Goal: Task Accomplishment & Management: Complete application form

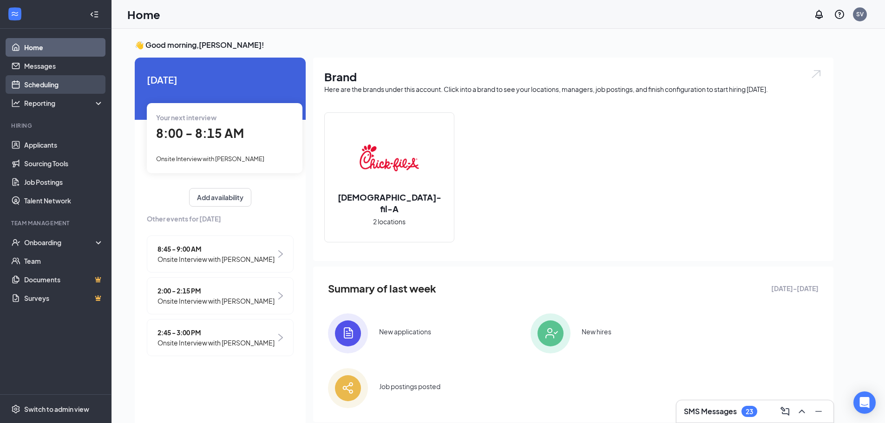
click at [46, 82] on link "Scheduling" at bounding box center [63, 84] width 79 height 19
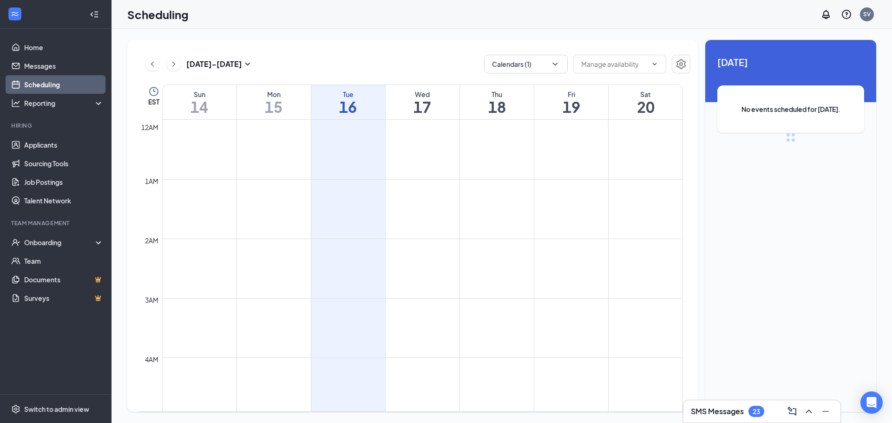
scroll to position [456, 0]
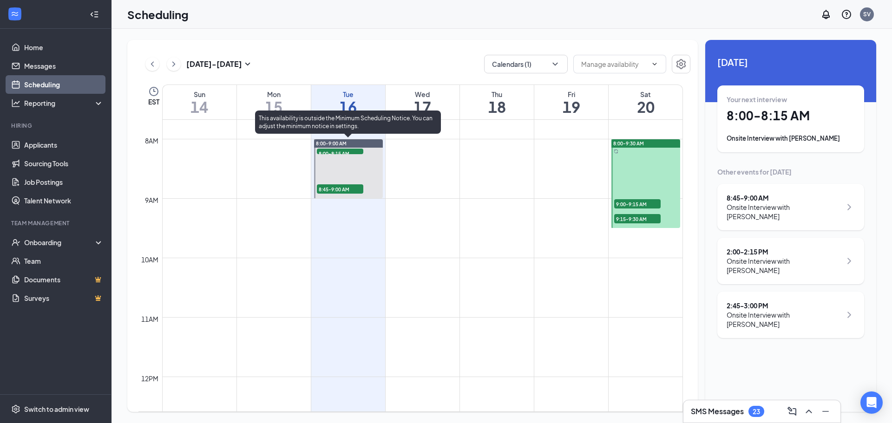
click at [328, 151] on span "8:00-8:15 AM" at bounding box center [340, 153] width 46 height 9
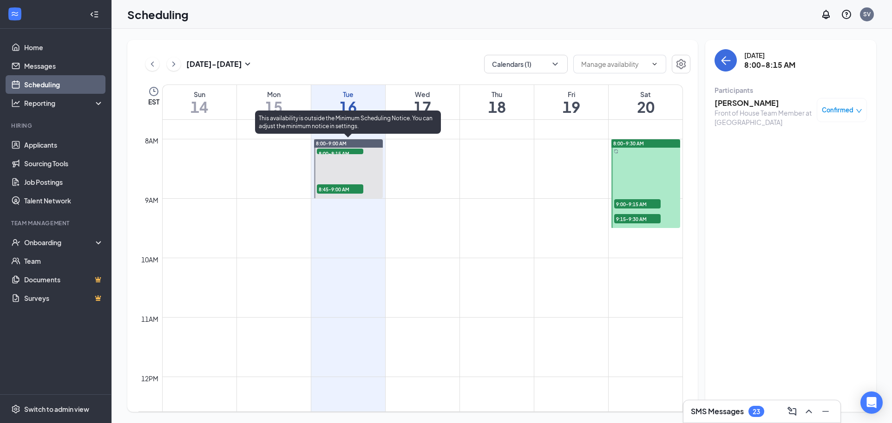
click at [330, 191] on span "8:45-9:00 AM" at bounding box center [340, 188] width 46 height 9
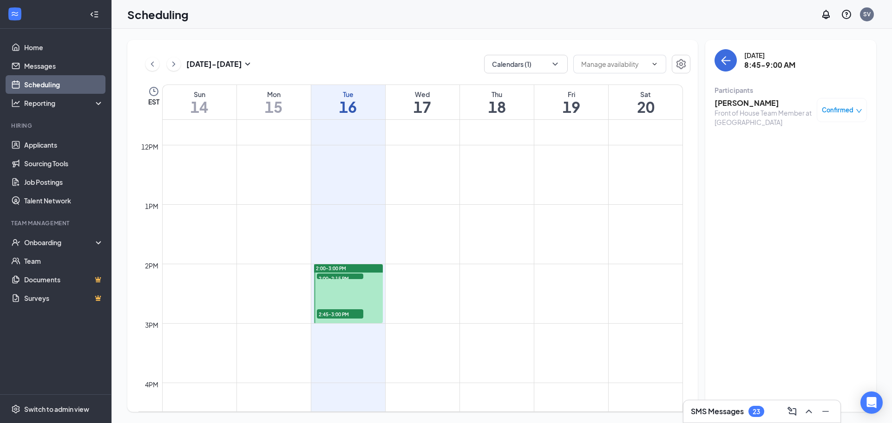
scroll to position [689, 0]
click at [353, 274] on span "2:00-2:15 PM" at bounding box center [340, 277] width 46 height 9
click at [342, 312] on span "2:45-3:00 PM" at bounding box center [340, 313] width 46 height 9
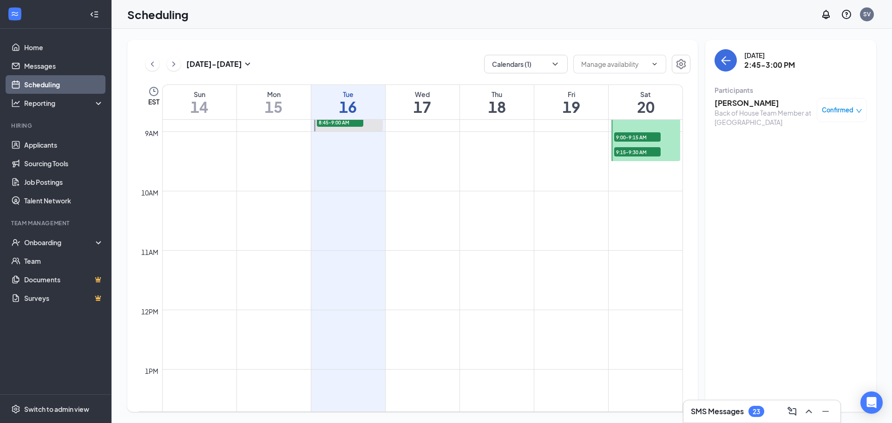
scroll to position [456, 0]
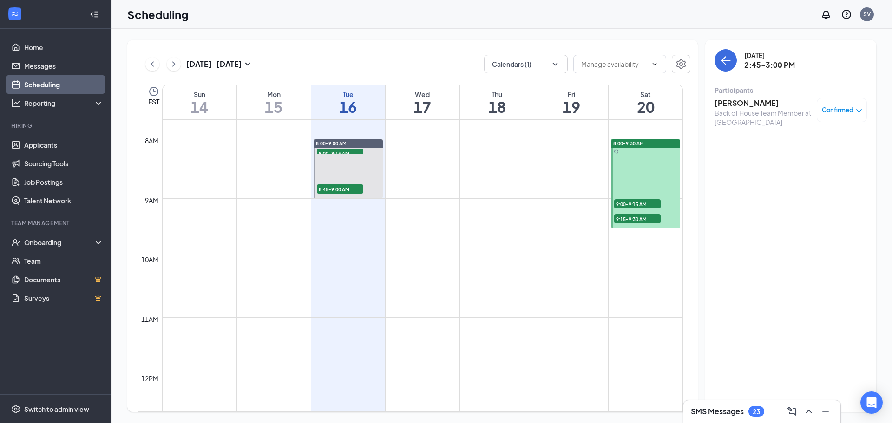
click at [632, 204] on span "9:00-9:15 AM" at bounding box center [637, 203] width 46 height 9
click at [634, 215] on span "9:15-9:30 AM" at bounding box center [637, 218] width 46 height 9
click at [148, 64] on icon "ChevronLeft" at bounding box center [152, 64] width 9 height 11
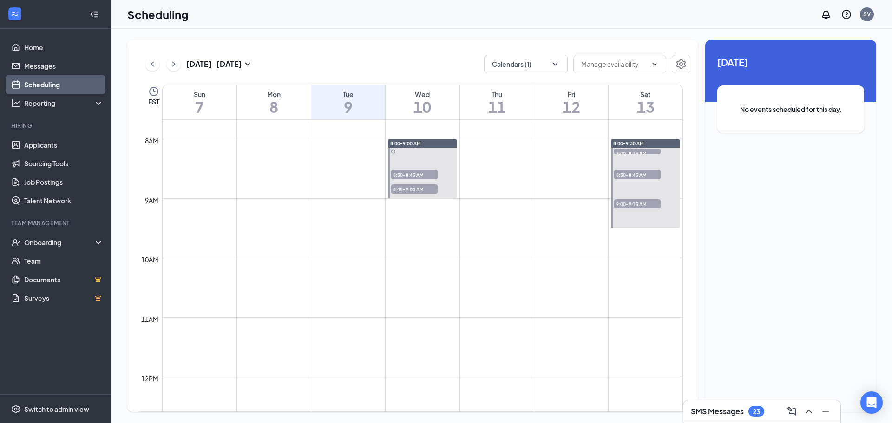
click at [633, 153] on span "8:00-8:15 AM" at bounding box center [637, 153] width 46 height 9
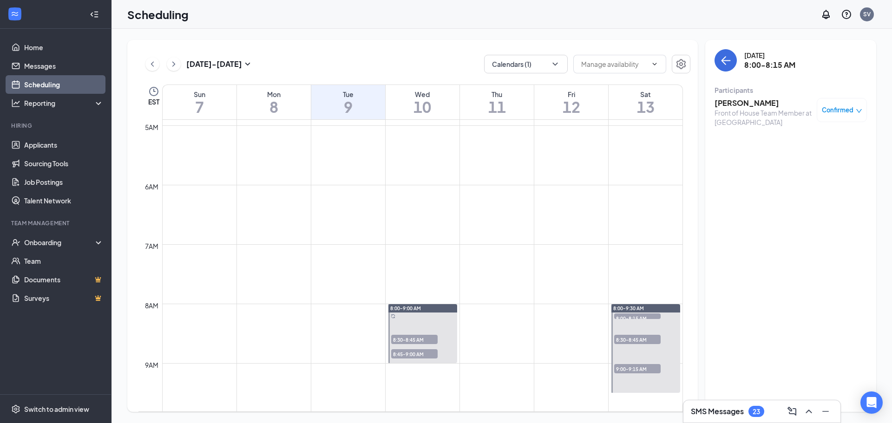
scroll to position [317, 0]
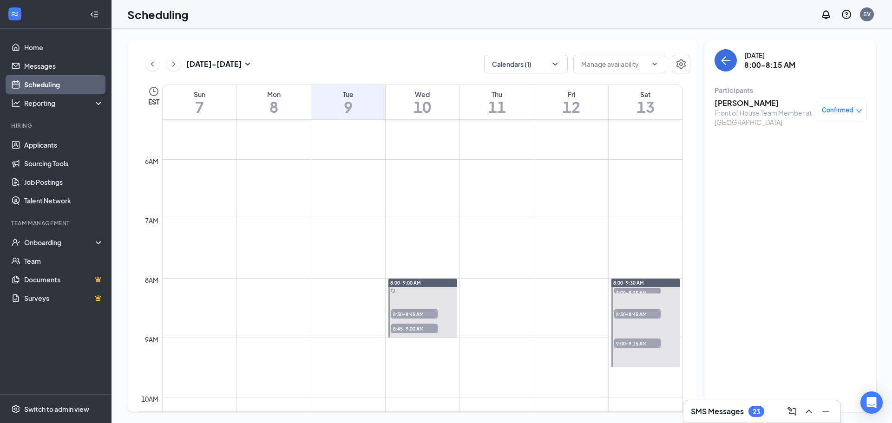
click at [638, 310] on span "8:30-8:45 AM" at bounding box center [637, 313] width 46 height 9
click at [636, 345] on span "9:00-9:15 AM" at bounding box center [637, 343] width 46 height 9
click at [634, 291] on span "8:00-8:15 AM" at bounding box center [637, 292] width 46 height 9
click at [737, 108] on h3 "[PERSON_NAME]" at bounding box center [763, 103] width 98 height 10
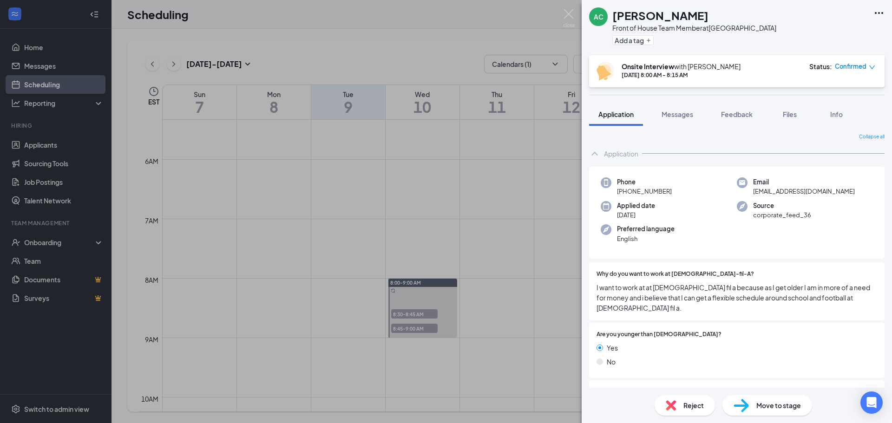
click at [509, 92] on div "AC Amir Collier Front of House Team Member at Macon Road Add a tag Onsite Inter…" at bounding box center [446, 211] width 892 height 423
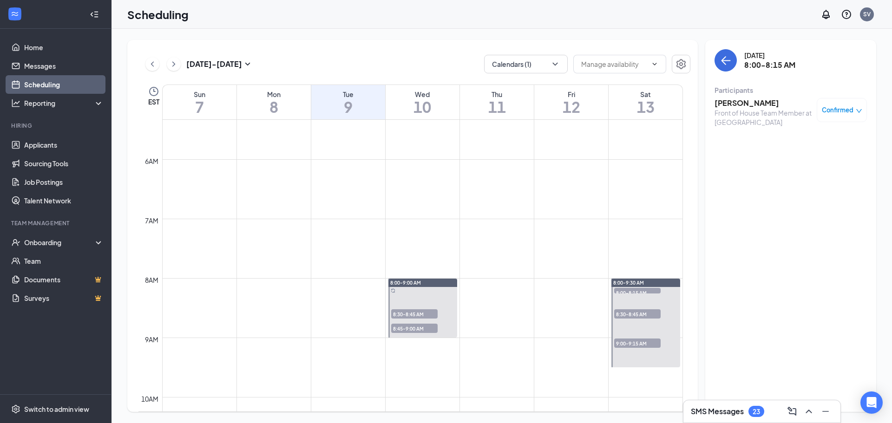
click at [636, 314] on span "8:30-8:45 AM" at bounding box center [637, 313] width 46 height 9
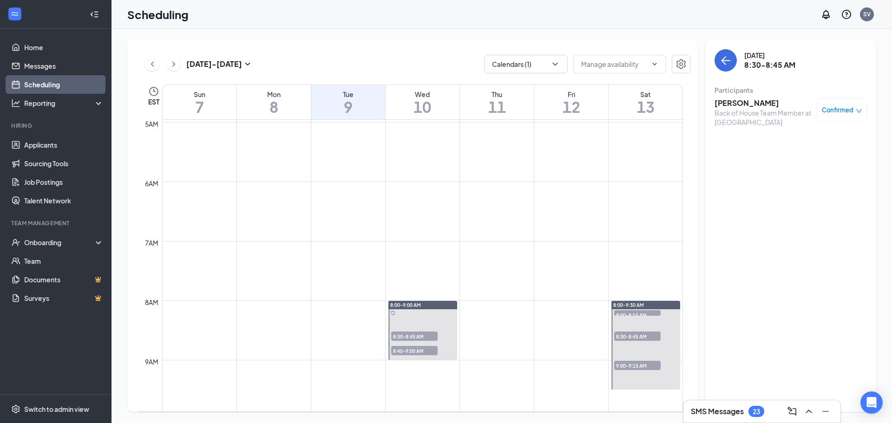
scroll to position [271, 0]
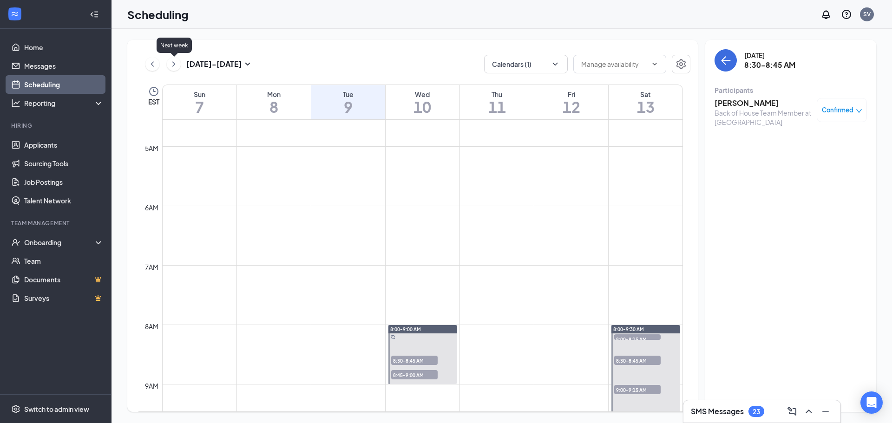
click at [172, 63] on icon "ChevronRight" at bounding box center [173, 64] width 9 height 11
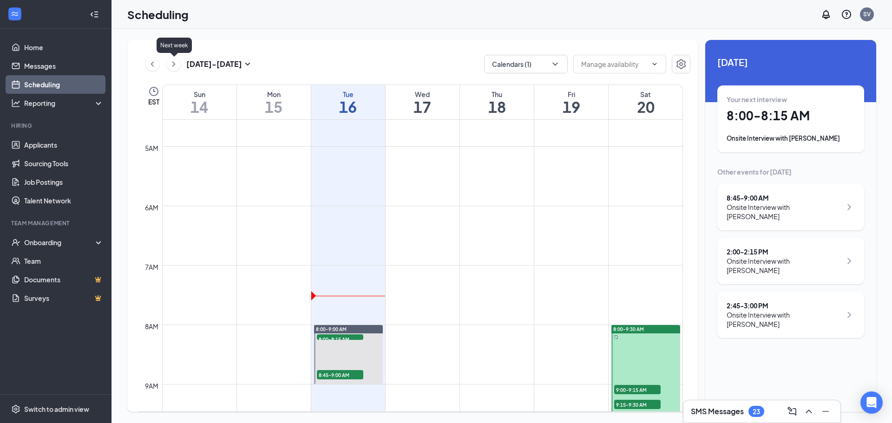
scroll to position [456, 0]
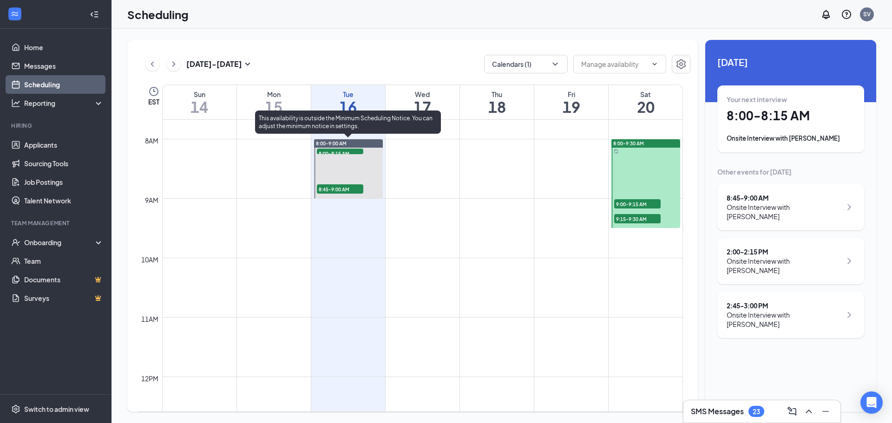
click at [333, 191] on span "8:45-9:00 AM" at bounding box center [340, 188] width 46 height 9
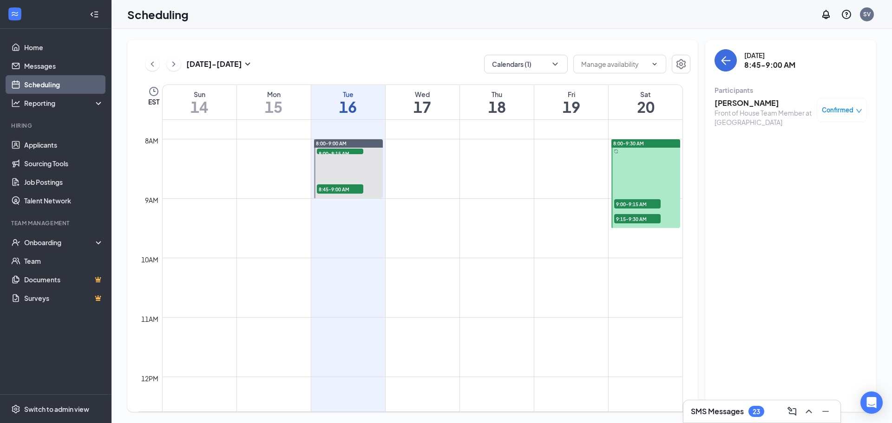
click at [750, 104] on h3 "Mikayla Miles" at bounding box center [763, 103] width 98 height 10
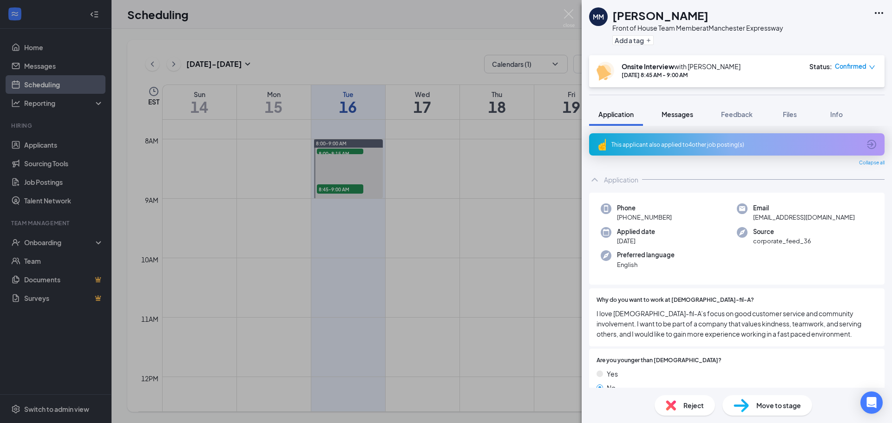
click at [687, 120] on button "Messages" at bounding box center [677, 114] width 50 height 23
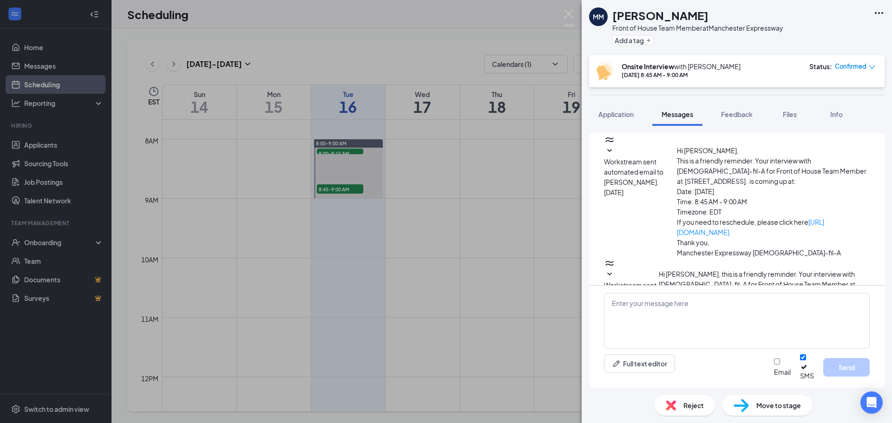
scroll to position [197, 0]
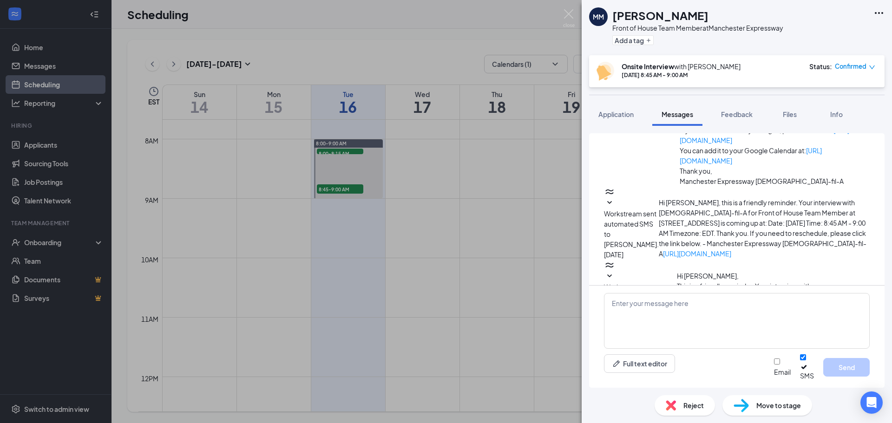
scroll to position [139, 0]
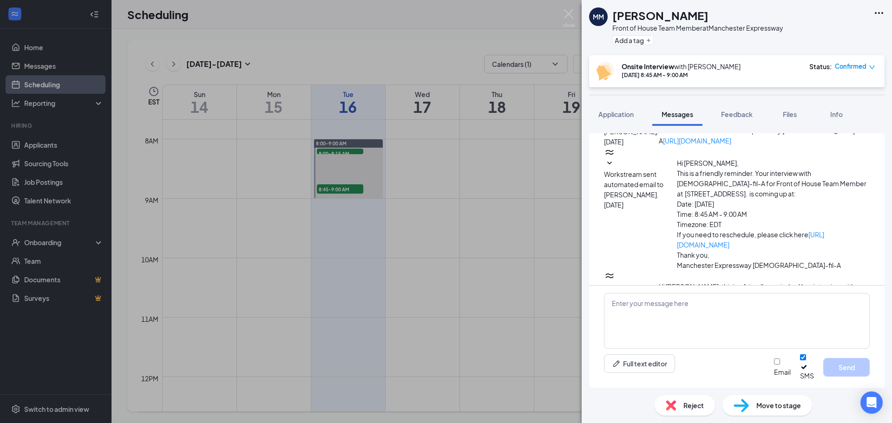
scroll to position [232, 0]
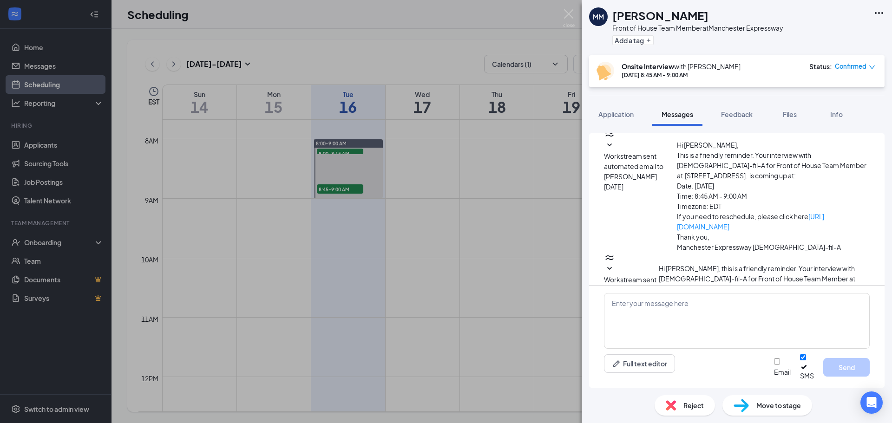
click at [578, 256] on div "MM Mikayla Miles Front of House Team Member at Manchester Expressway Add a tag …" at bounding box center [446, 211] width 892 height 423
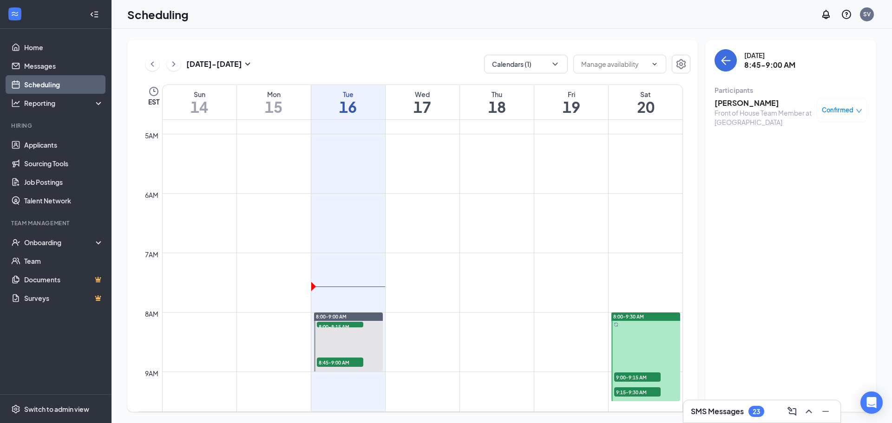
scroll to position [271, 0]
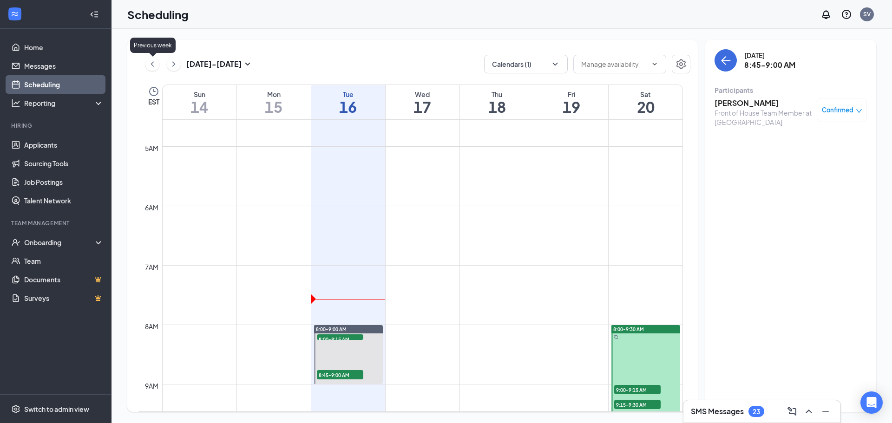
click at [155, 66] on icon "ChevronLeft" at bounding box center [152, 64] width 9 height 11
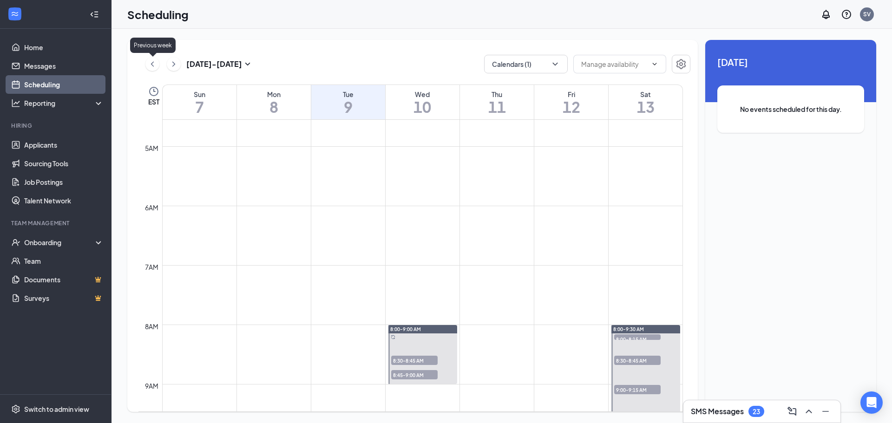
scroll to position [456, 0]
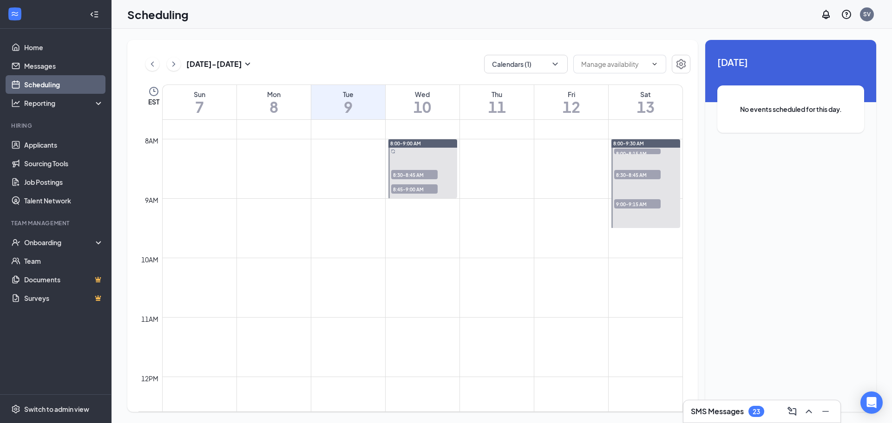
click at [641, 152] on span "8:00-8:15 AM" at bounding box center [637, 153] width 46 height 9
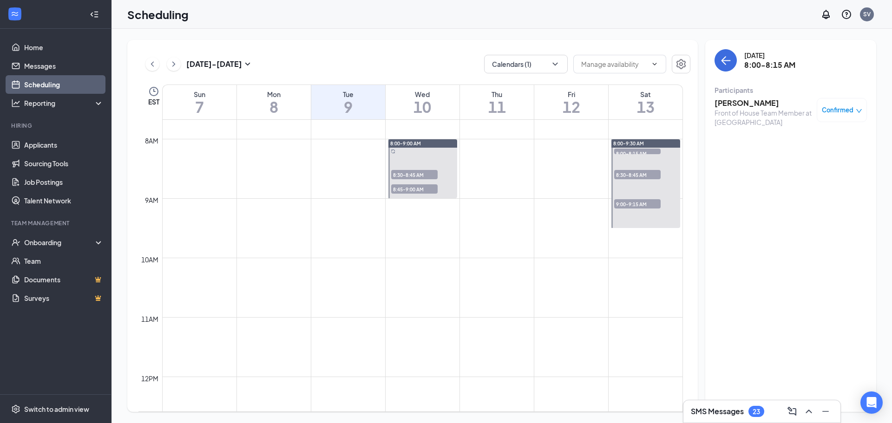
click at [738, 107] on h3 "[PERSON_NAME]" at bounding box center [763, 103] width 98 height 10
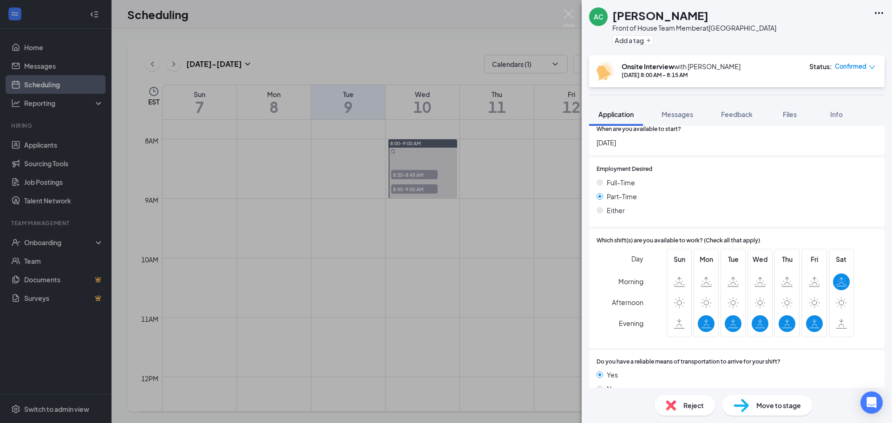
scroll to position [607, 0]
click at [750, 410] on div "Move to stage" at bounding box center [767, 405] width 90 height 20
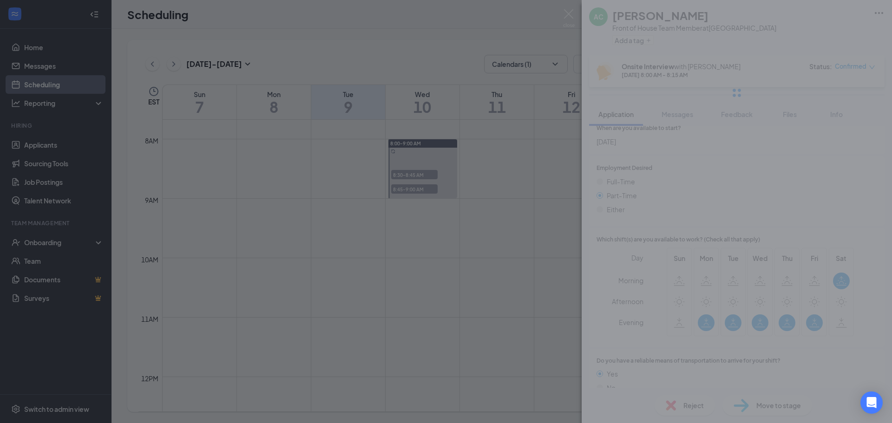
scroll to position [603, 0]
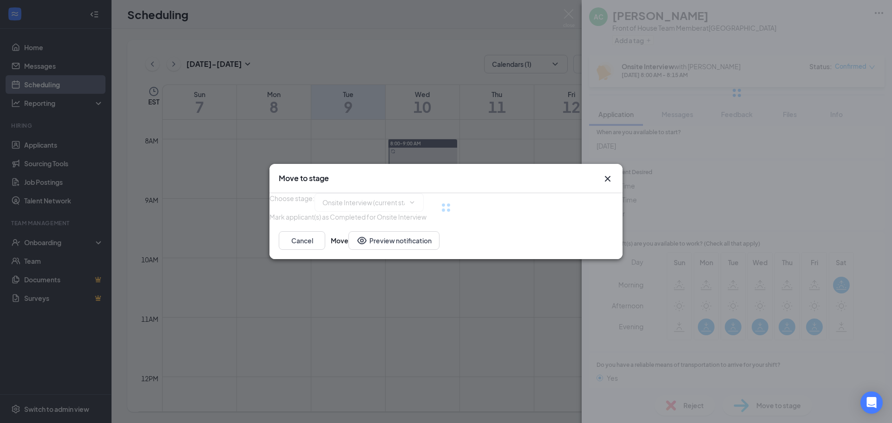
type input "Hired (final stage)"
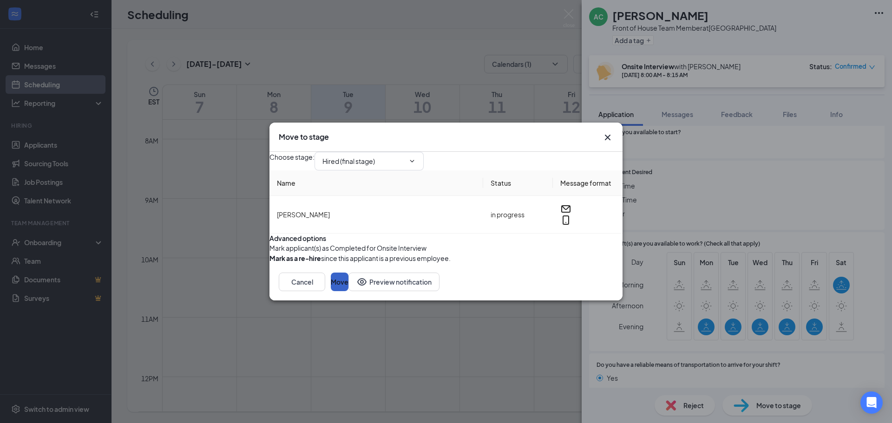
click at [348, 291] on button "Move" at bounding box center [340, 282] width 18 height 19
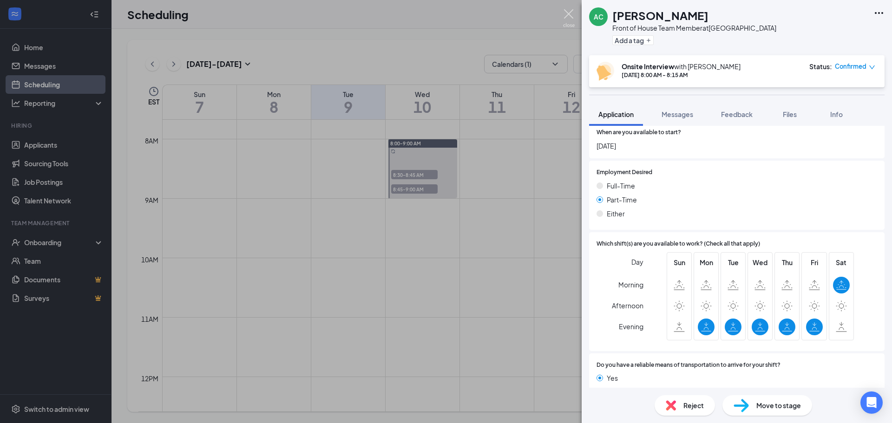
click at [574, 13] on img at bounding box center [569, 18] width 12 height 18
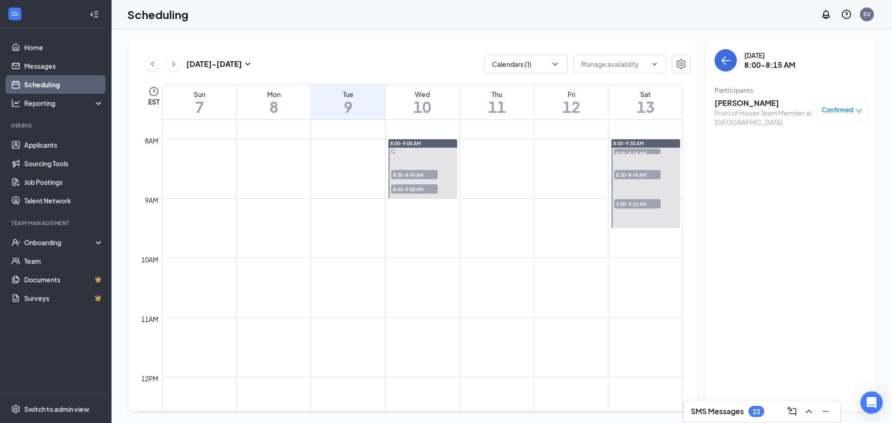
click at [641, 172] on span "8:30-8:45 AM" at bounding box center [637, 174] width 46 height 9
click at [745, 109] on div "Back of House Team Member at Manchester Expressway" at bounding box center [763, 117] width 98 height 19
click at [751, 102] on h3 "[PERSON_NAME]" at bounding box center [763, 103] width 98 height 10
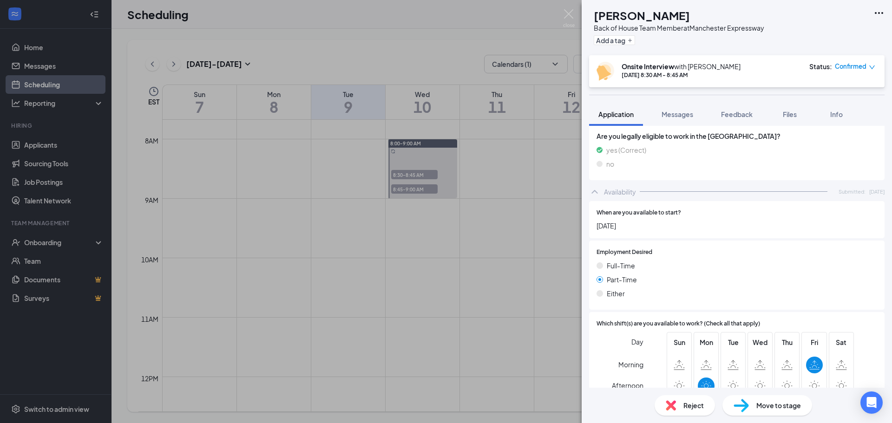
scroll to position [627, 0]
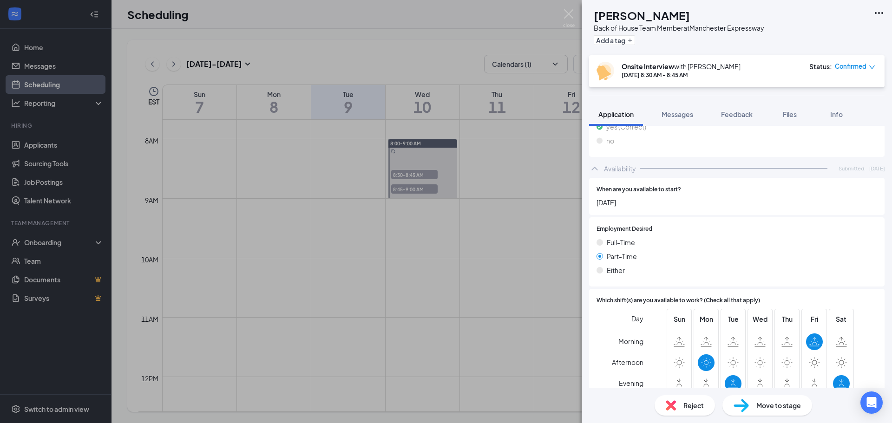
click at [745, 405] on img at bounding box center [740, 405] width 15 height 13
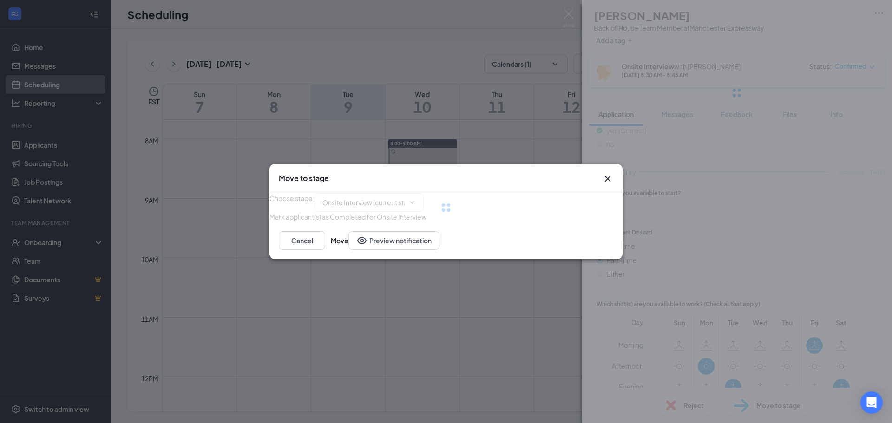
type input "Hired (final stage)"
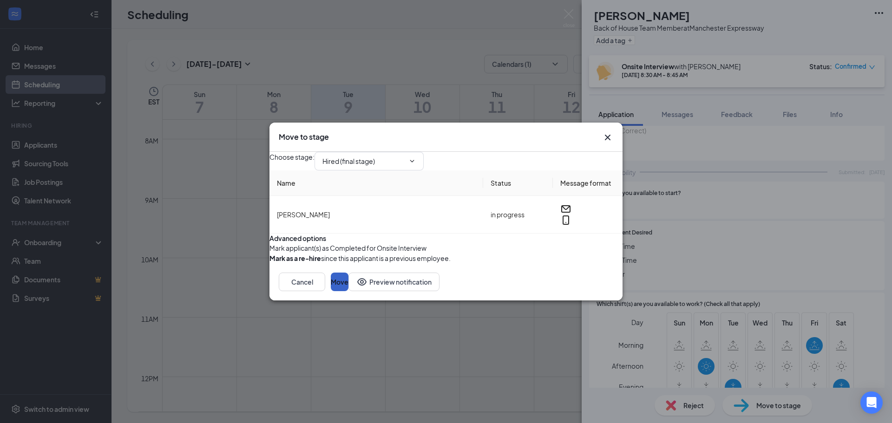
click at [348, 291] on button "Move" at bounding box center [340, 282] width 18 height 19
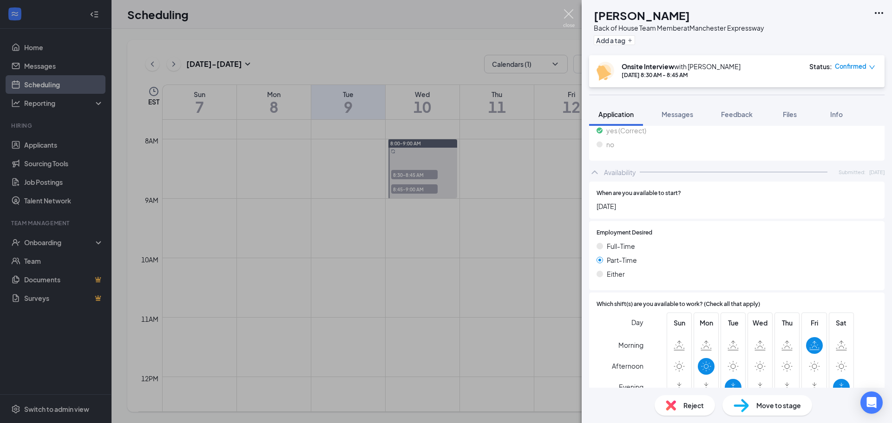
click at [567, 10] on img at bounding box center [569, 18] width 12 height 18
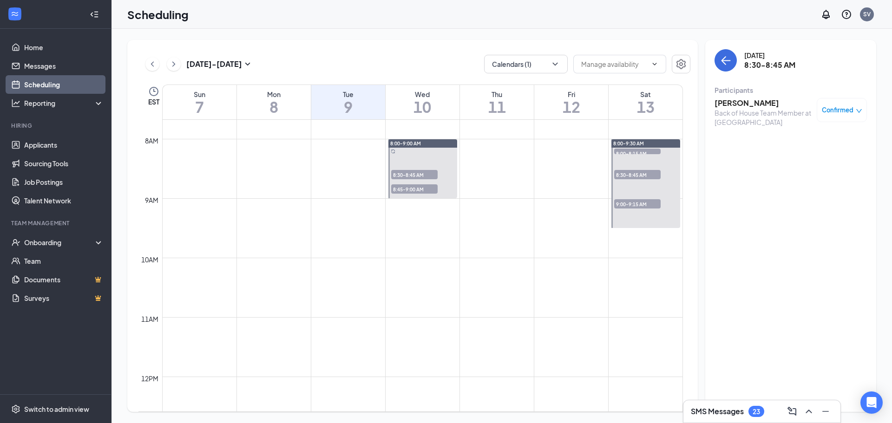
click at [636, 206] on span "9:00-9:15 AM" at bounding box center [637, 203] width 46 height 9
click at [733, 102] on h3 "[PERSON_NAME]" at bounding box center [763, 103] width 98 height 10
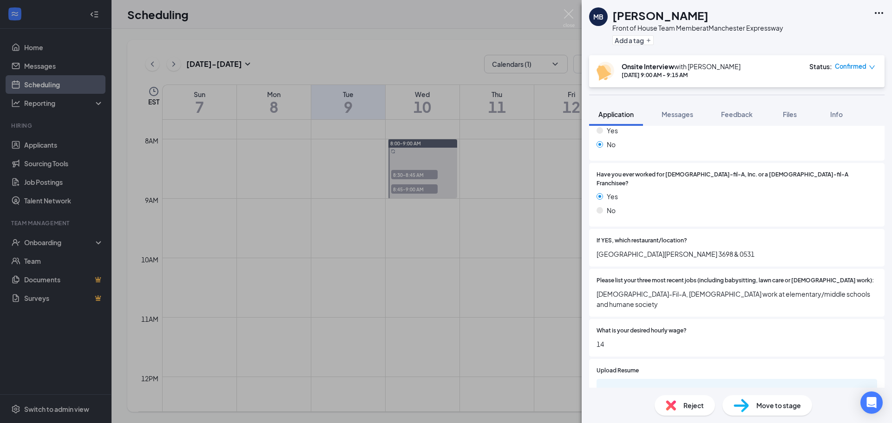
scroll to position [279, 0]
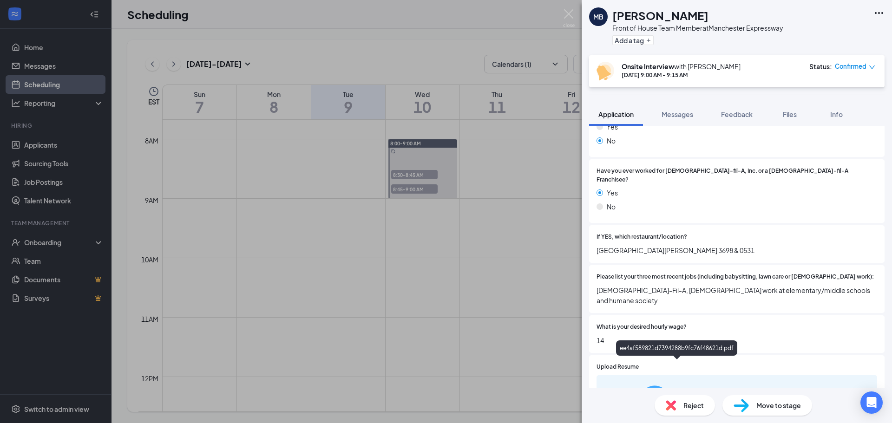
click at [717, 416] on div "ee4af589821d7394288b9fc76f48621d.pdf" at bounding box center [718, 419] width 70 height 7
click at [762, 404] on span "Move to stage" at bounding box center [778, 405] width 45 height 10
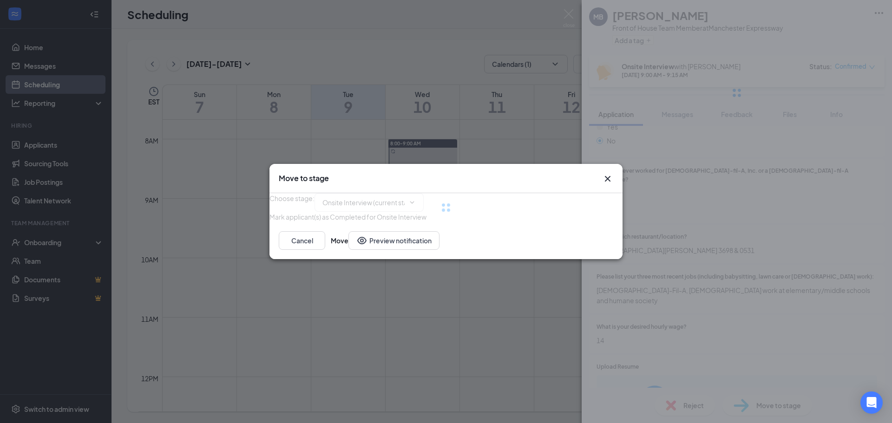
type input "Hired (final stage)"
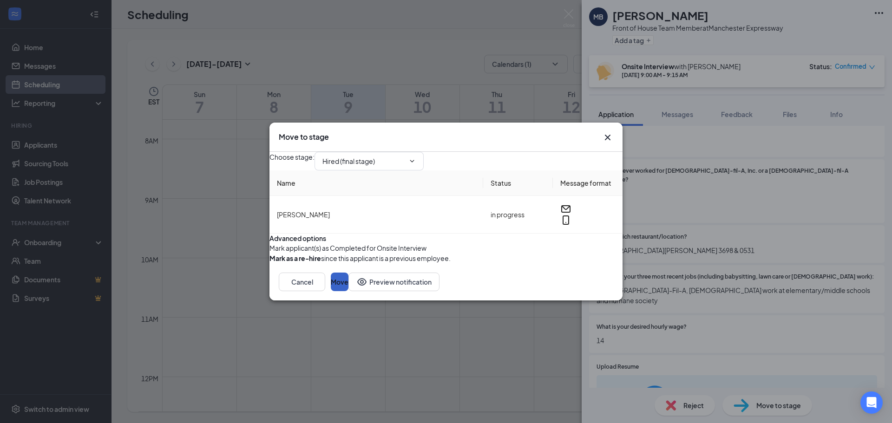
click at [348, 291] on button "Move" at bounding box center [340, 282] width 18 height 19
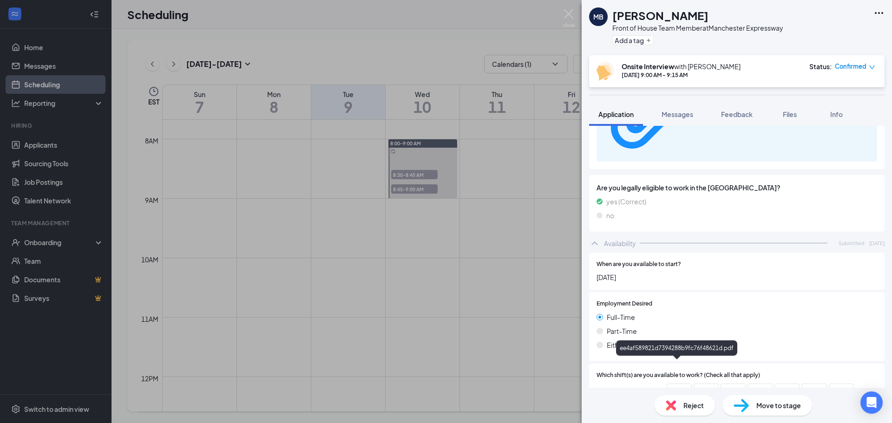
scroll to position [508, 0]
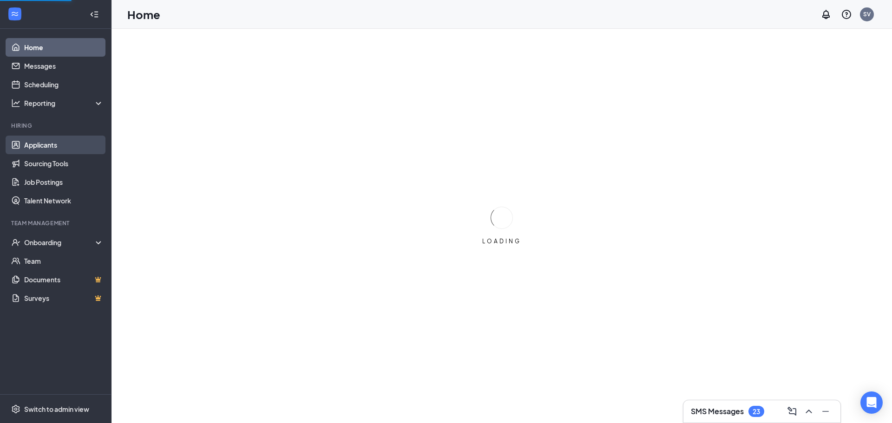
click at [59, 144] on link "Applicants" at bounding box center [63, 145] width 79 height 19
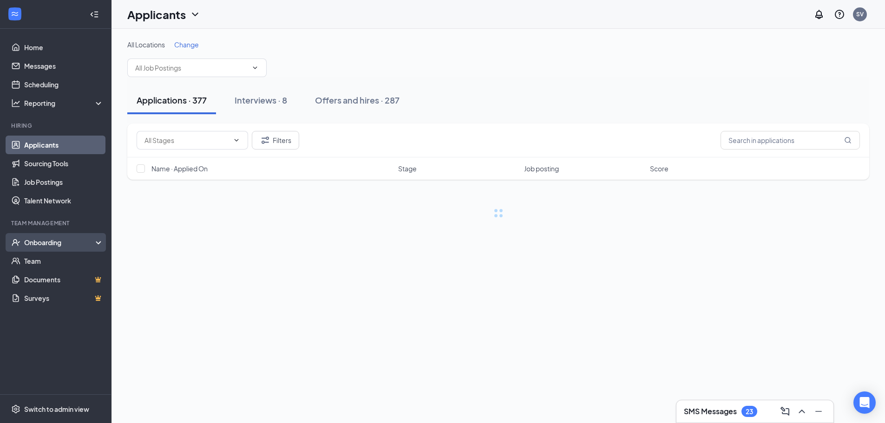
click at [46, 247] on div "Onboarding" at bounding box center [60, 242] width 72 height 9
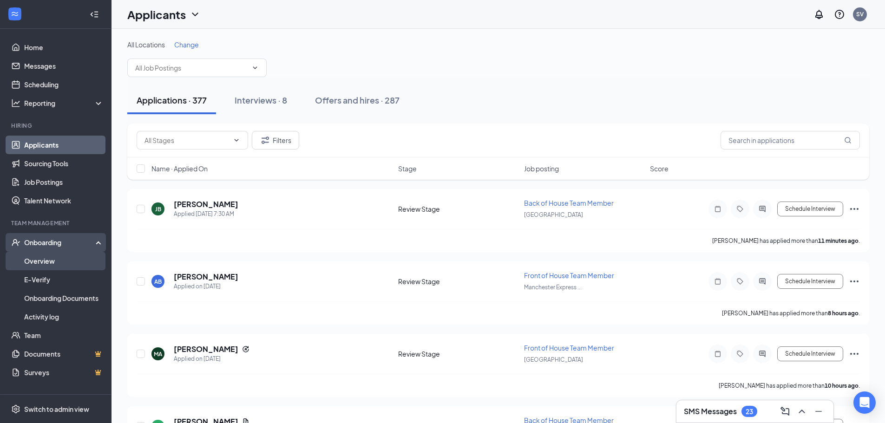
click at [46, 265] on link "Overview" at bounding box center [63, 261] width 79 height 19
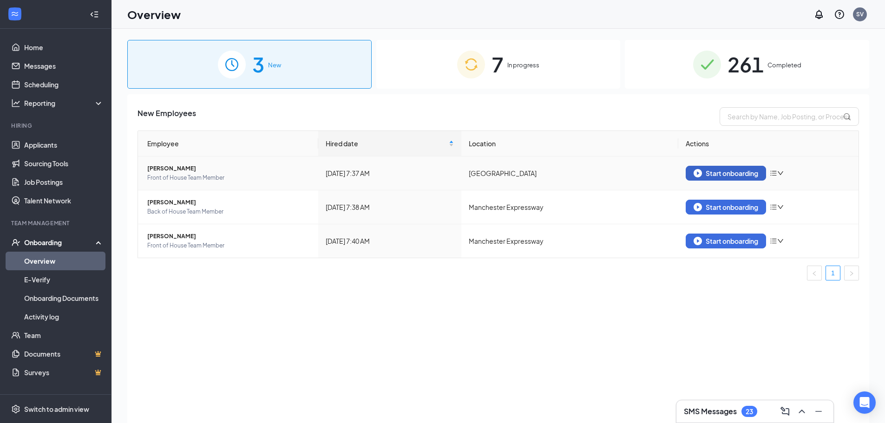
click at [728, 171] on div "Start onboarding" at bounding box center [725, 173] width 65 height 8
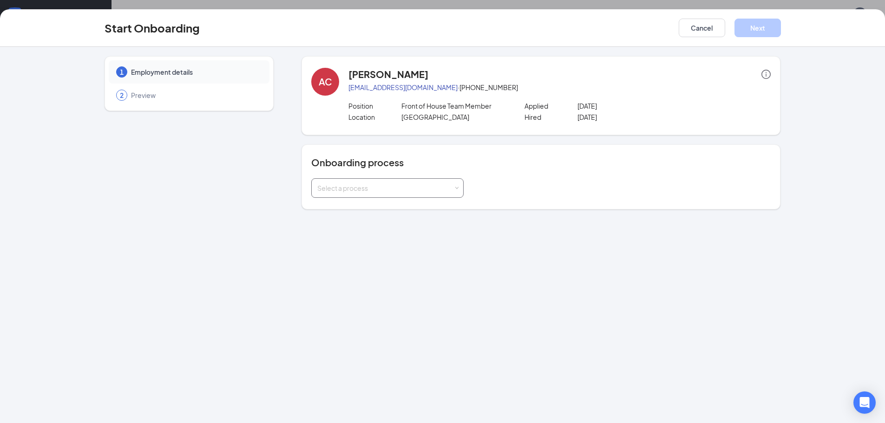
click at [373, 181] on div "Select a process" at bounding box center [387, 188] width 140 height 19
click at [359, 210] on span "Redwall [DATE]" at bounding box center [337, 207] width 45 height 8
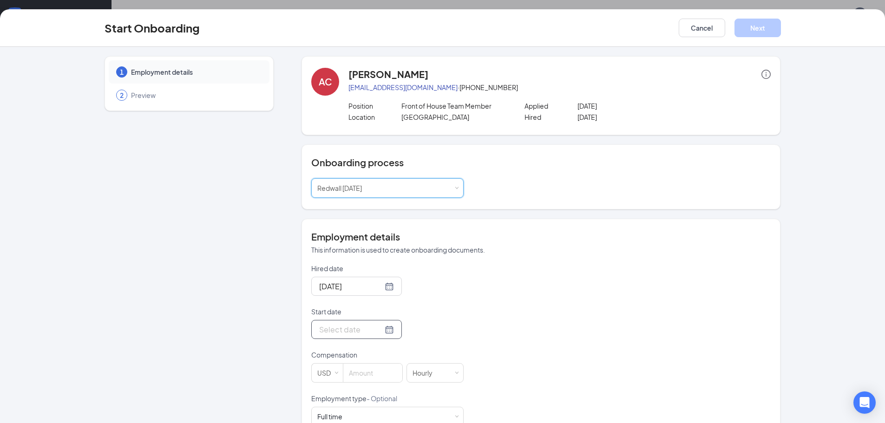
drag, startPoint x: 371, startPoint y: 334, endPoint x: 378, endPoint y: 335, distance: 6.5
click at [378, 335] on div at bounding box center [356, 330] width 75 height 12
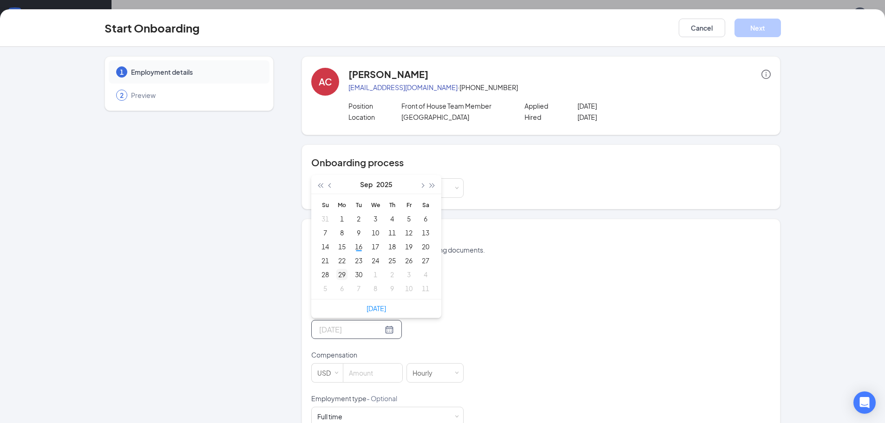
type input "[DATE]"
click at [336, 274] on div "29" at bounding box center [341, 274] width 11 height 11
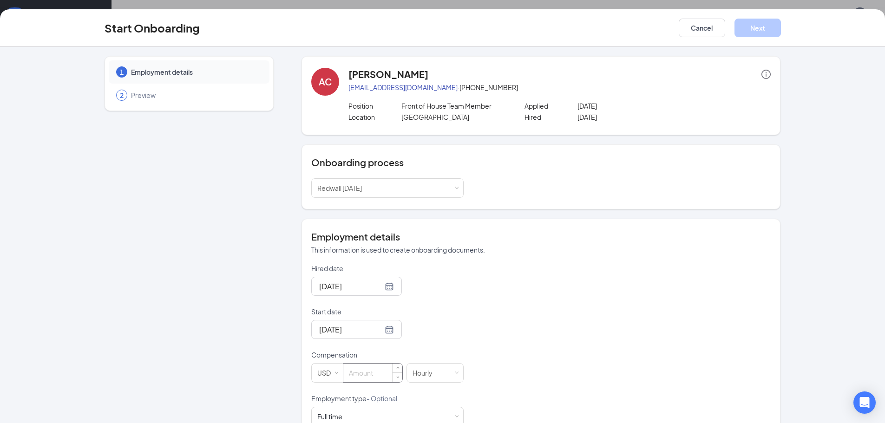
click at [344, 372] on input at bounding box center [372, 373] width 59 height 19
type input "8.5"
click at [578, 327] on div "Hired date [DATE] Start date [DATE] [DATE] Su Mo Tu We Th Fr Sa 31 1 2 3 4 5 6 …" at bounding box center [540, 372] width 459 height 216
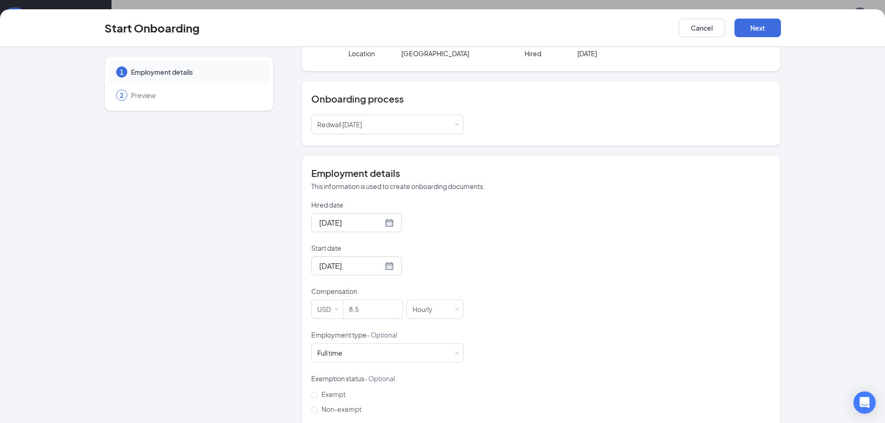
scroll to position [78, 0]
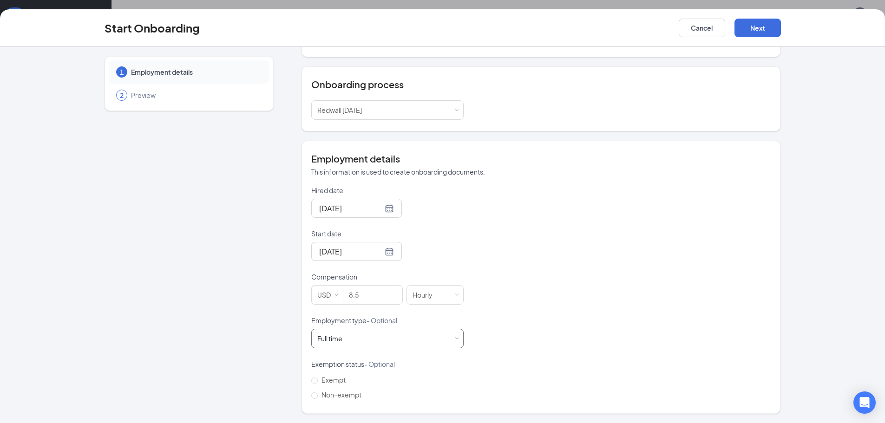
click at [346, 342] on div "Full time Works 30+ hours per week and is reasonably expected to work" at bounding box center [387, 338] width 140 height 19
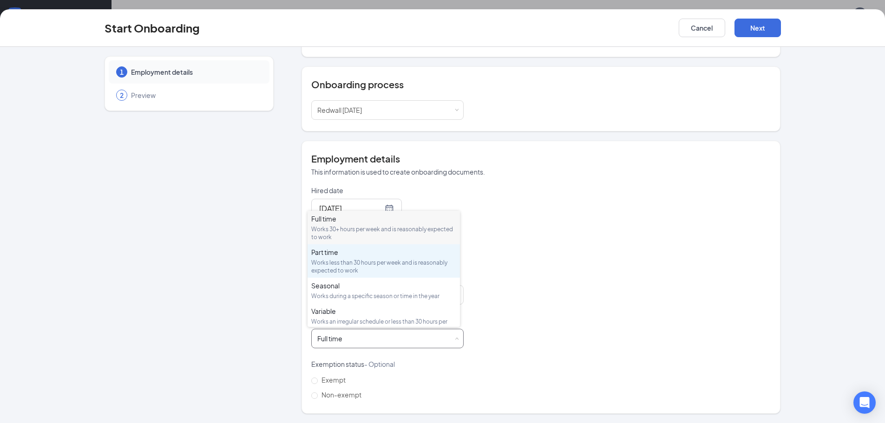
click at [345, 266] on div "Works less than 30 hours per week and is reasonably expected to work" at bounding box center [383, 267] width 145 height 16
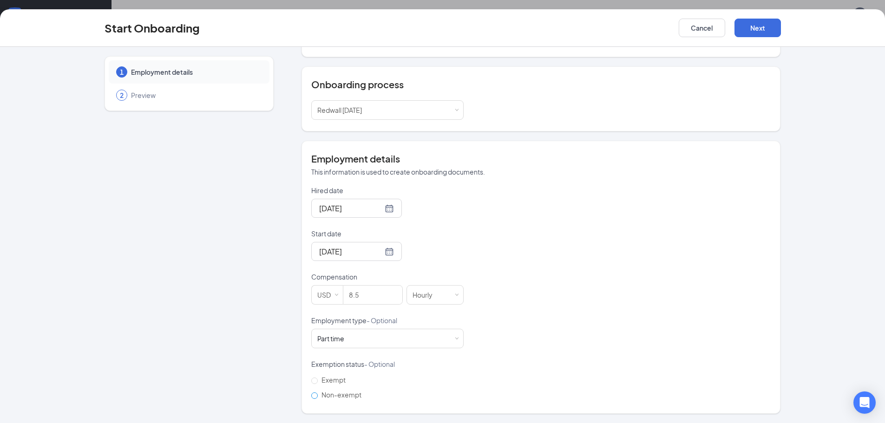
click at [318, 398] on span "Non-exempt" at bounding box center [341, 395] width 47 height 8
click at [315, 398] on input "Non-exempt" at bounding box center [314, 395] width 7 height 7
radio input "true"
click at [758, 21] on button "Next" at bounding box center [757, 28] width 46 height 19
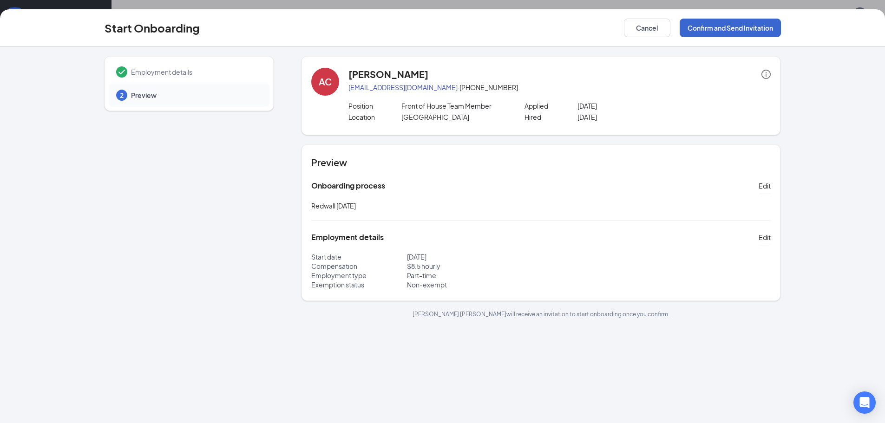
scroll to position [0, 0]
click at [721, 38] on div "Start Onboarding Cancel Confirm and Send Invitation" at bounding box center [442, 28] width 885 height 38
click at [724, 33] on button "Confirm and Send Invitation" at bounding box center [729, 28] width 101 height 19
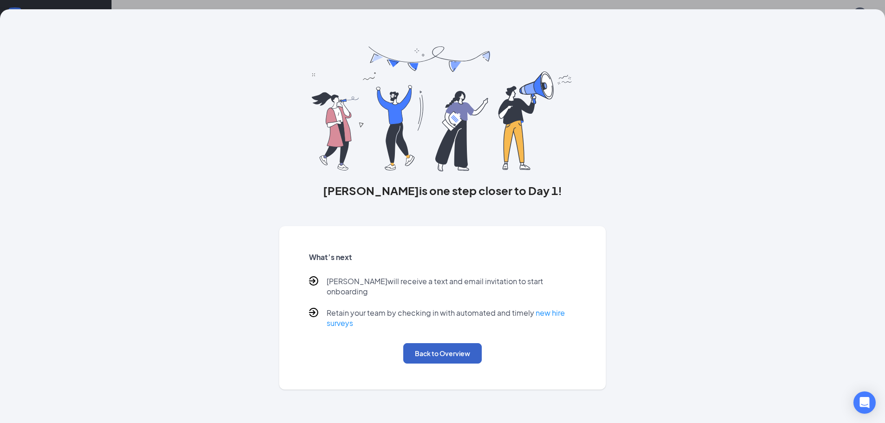
click at [427, 343] on button "Back to Overview" at bounding box center [442, 353] width 78 height 20
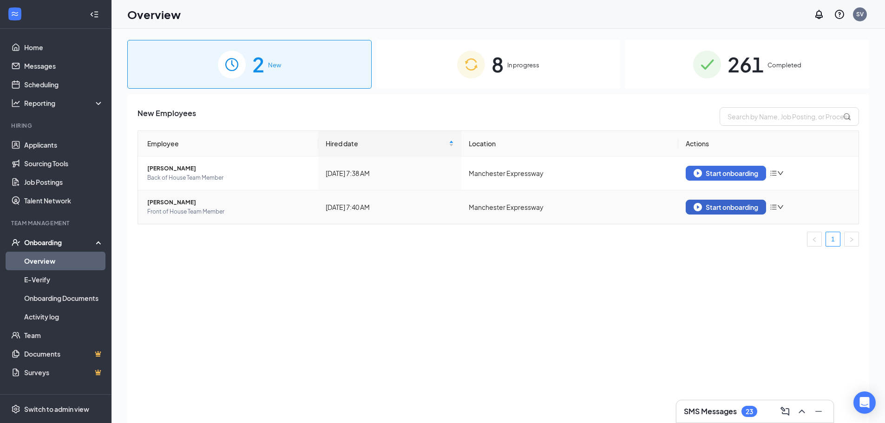
click at [704, 210] on div "Start onboarding" at bounding box center [725, 207] width 65 height 8
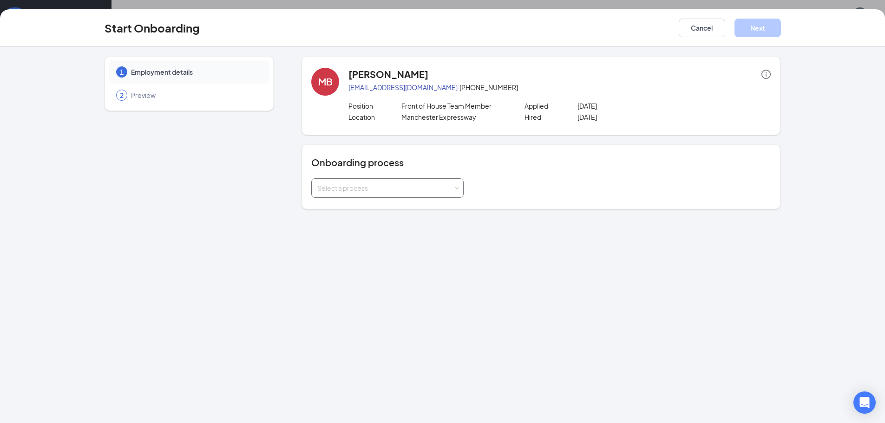
click at [359, 192] on div "Select a process" at bounding box center [385, 187] width 136 height 9
click at [354, 213] on li "Redwall [DATE]" at bounding box center [387, 208] width 152 height 17
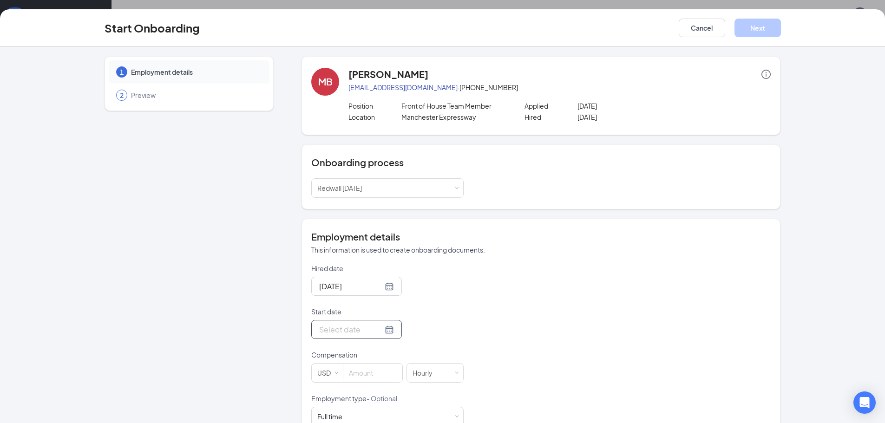
click at [376, 333] on div at bounding box center [356, 330] width 75 height 12
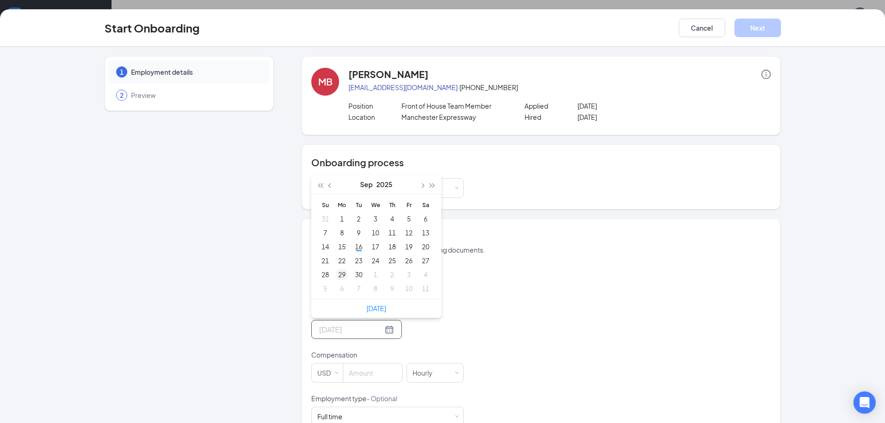
type input "[DATE]"
click at [337, 275] on div "29" at bounding box center [341, 274] width 11 height 11
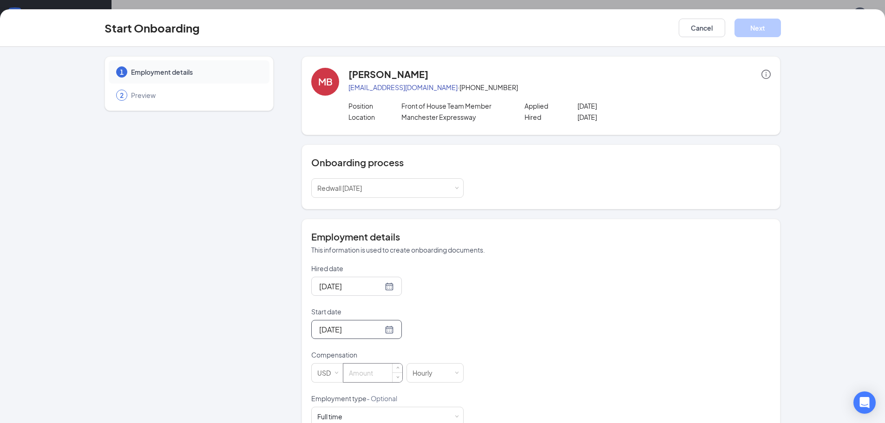
click at [360, 378] on input at bounding box center [372, 373] width 59 height 19
type input "13.5"
drag, startPoint x: 447, startPoint y: 317, endPoint x: 464, endPoint y: 317, distance: 16.7
click at [455, 317] on div "Start date" at bounding box center [387, 313] width 152 height 13
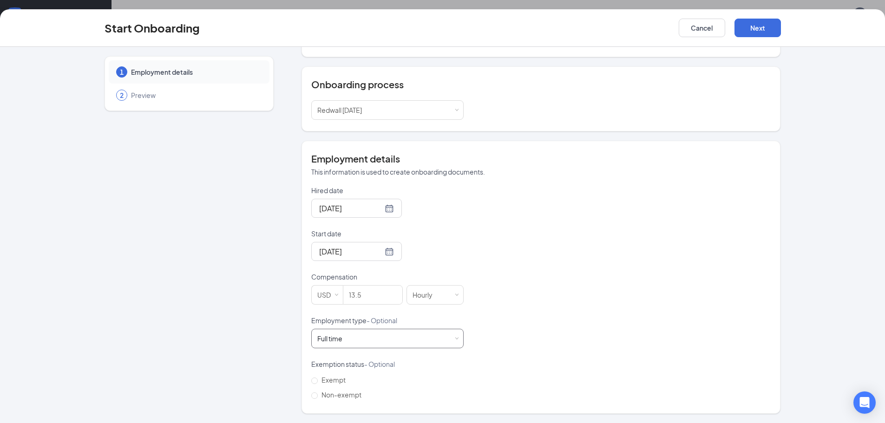
click at [337, 340] on div "Full time" at bounding box center [329, 338] width 25 height 9
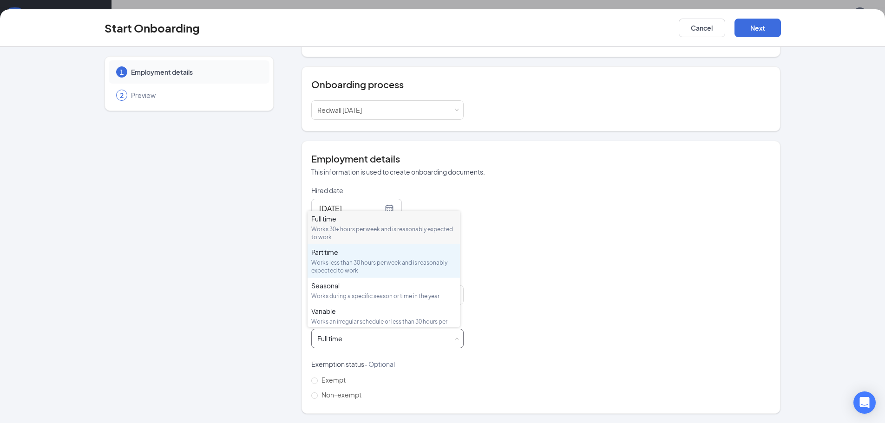
click at [333, 260] on div "Works less than 30 hours per week and is reasonably expected to work" at bounding box center [383, 267] width 145 height 16
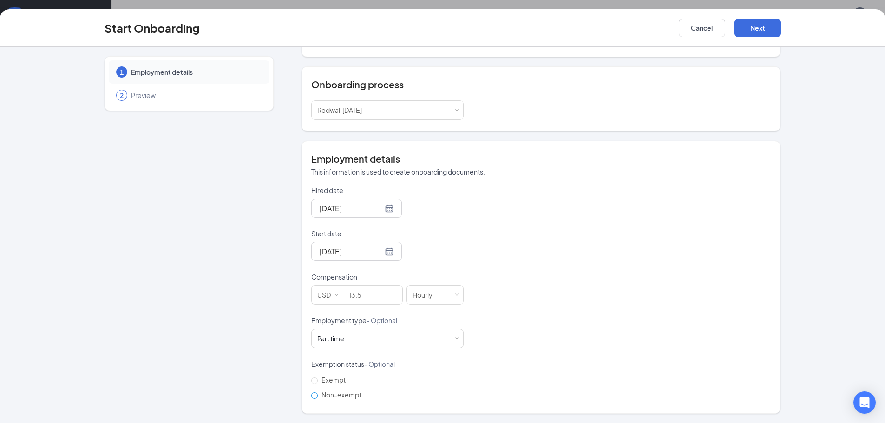
click at [321, 399] on label "Non-exempt" at bounding box center [338, 394] width 54 height 15
click at [318, 399] on input "Non-exempt" at bounding box center [314, 395] width 7 height 7
radio input "true"
click at [321, 399] on label "Non-exempt" at bounding box center [338, 394] width 54 height 15
click at [318, 399] on input "Non-exempt" at bounding box center [314, 395] width 7 height 7
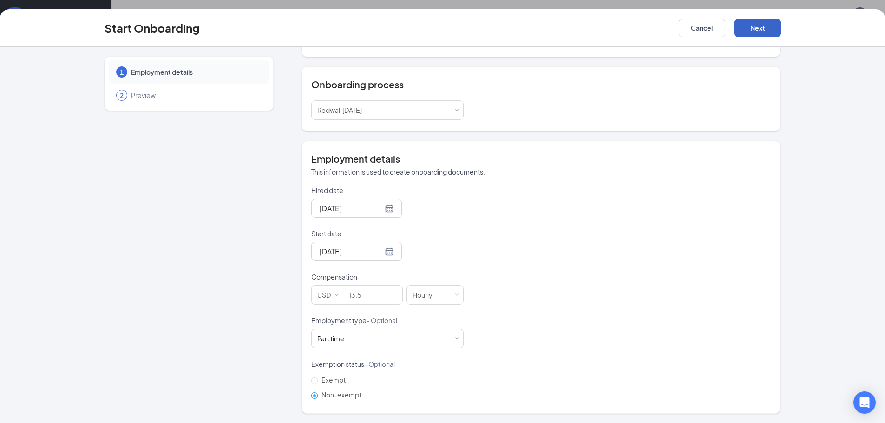
click at [764, 25] on button "Next" at bounding box center [757, 28] width 46 height 19
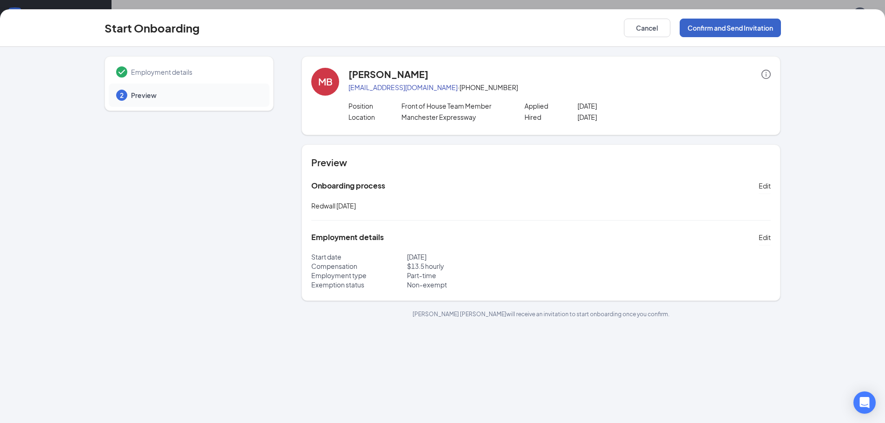
click at [718, 32] on button "Confirm and Send Invitation" at bounding box center [729, 28] width 101 height 19
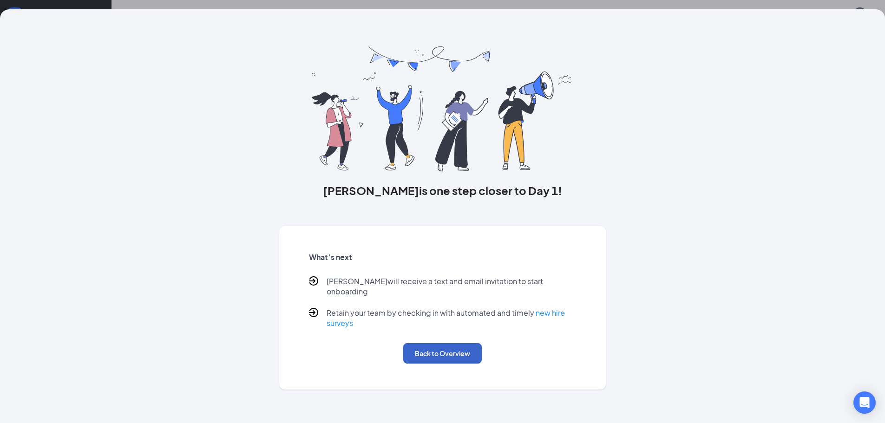
click at [445, 347] on button "Back to Overview" at bounding box center [442, 353] width 78 height 20
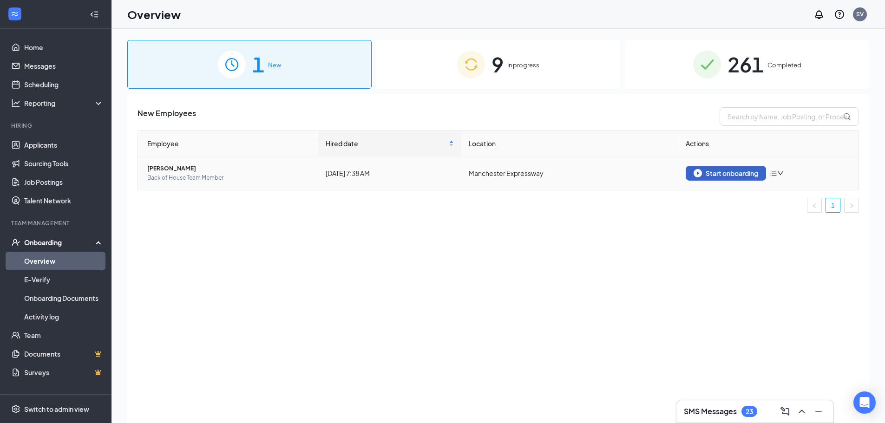
click at [709, 177] on div "Start onboarding" at bounding box center [725, 173] width 65 height 8
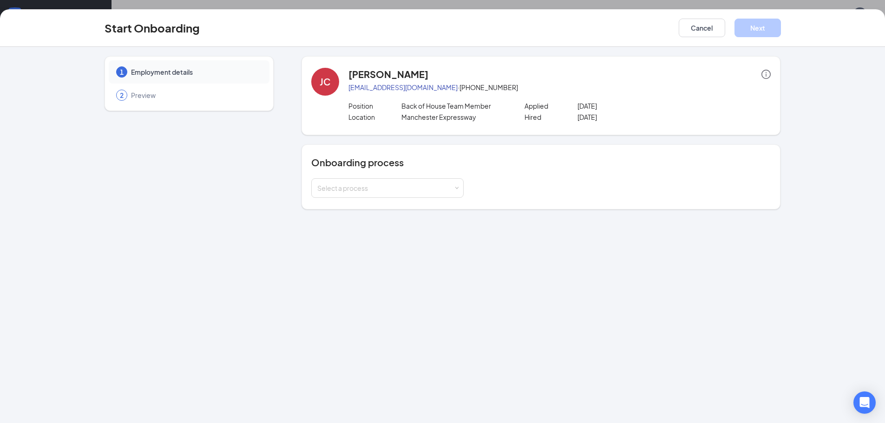
drag, startPoint x: 362, startPoint y: 188, endPoint x: 360, endPoint y: 198, distance: 10.8
click at [362, 189] on div "Select a process" at bounding box center [385, 187] width 136 height 9
click at [352, 211] on span "Redwall [DATE]" at bounding box center [337, 207] width 45 height 8
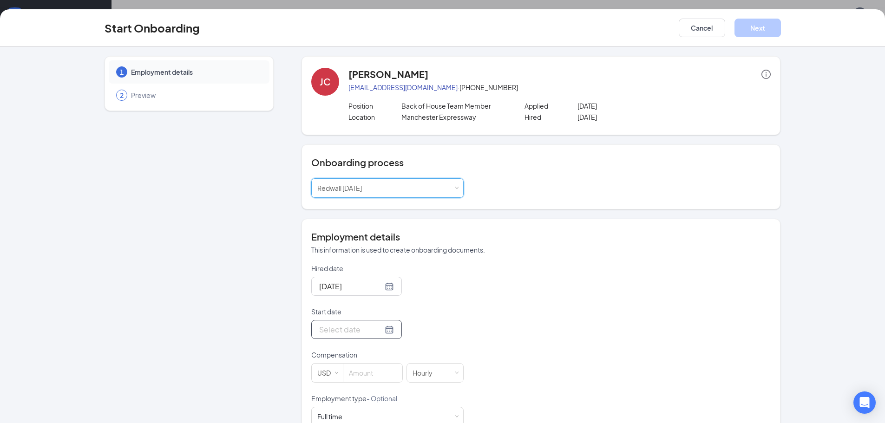
click at [375, 333] on div at bounding box center [356, 330] width 75 height 12
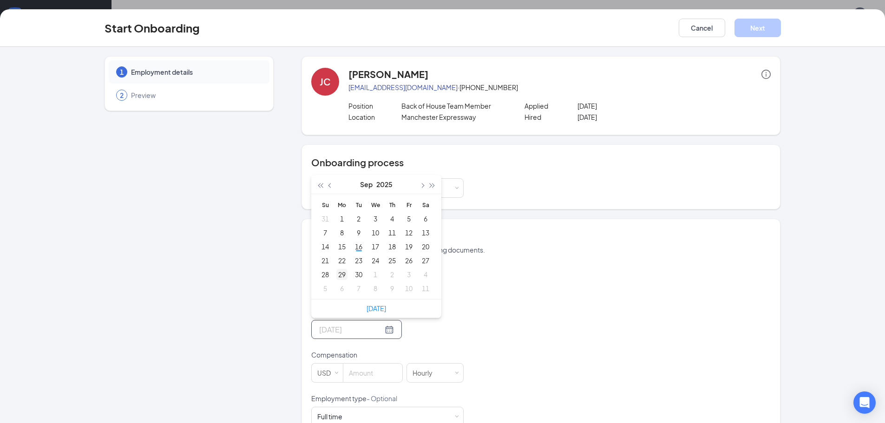
type input "[DATE]"
click at [336, 275] on div "29" at bounding box center [341, 274] width 11 height 11
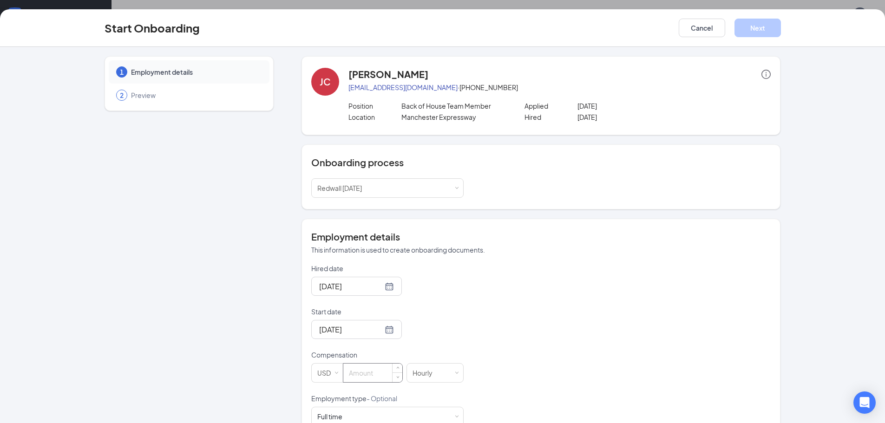
click at [364, 374] on input at bounding box center [372, 373] width 59 height 19
type input "12"
click at [632, 280] on div "Hired date [DATE] Start date [DATE] [DATE] Su Mo Tu We Th Fr Sa 31 1 2 3 4 5 6 …" at bounding box center [540, 372] width 459 height 216
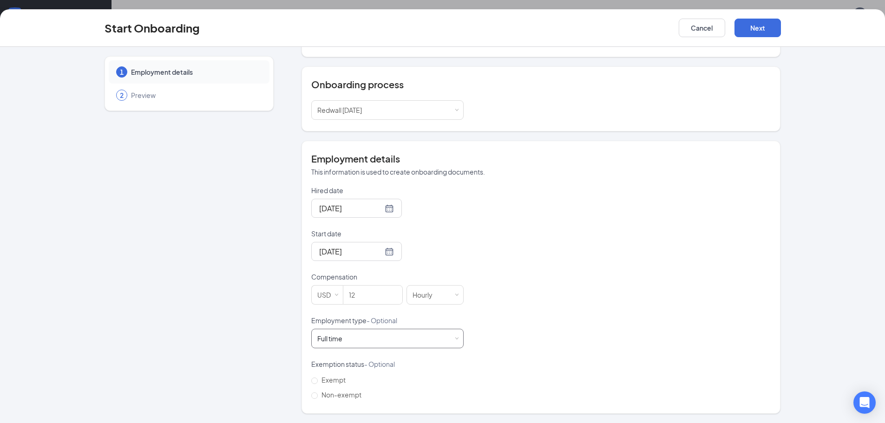
click at [415, 343] on div "Full time Works 30+ hours per week and is reasonably expected to work" at bounding box center [387, 338] width 140 height 19
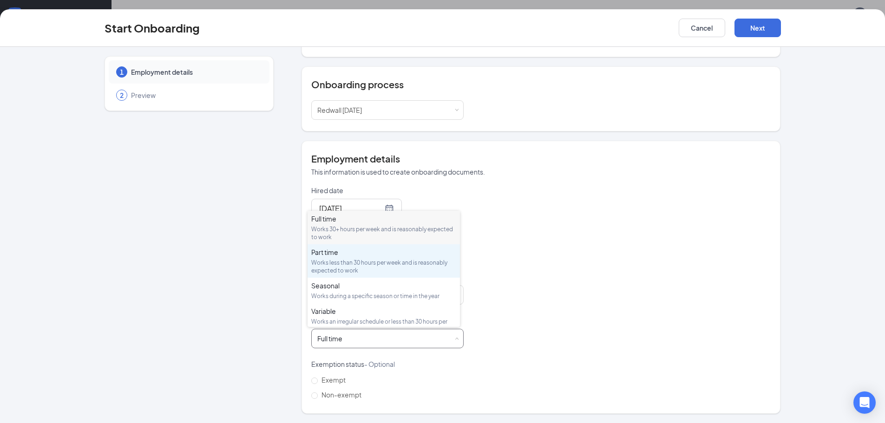
click at [341, 267] on div "Works less than 30 hours per week and is reasonably expected to work" at bounding box center [383, 267] width 145 height 16
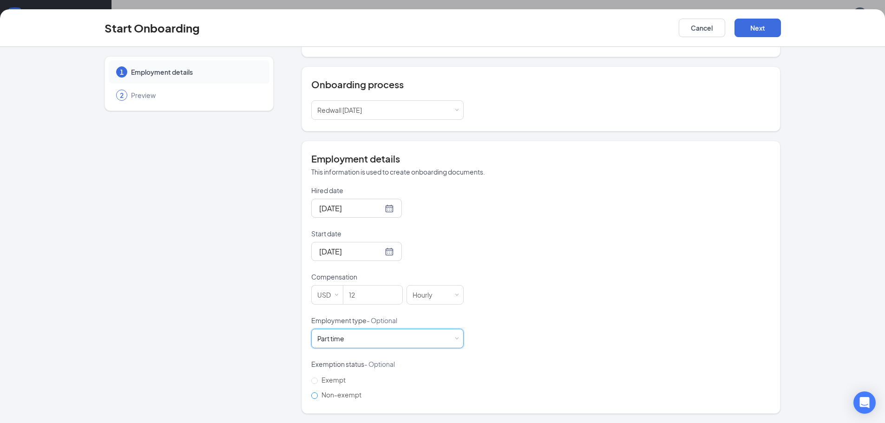
click at [307, 394] on div "Employment details This information is used to create onboarding documents. Hir…" at bounding box center [540, 277] width 479 height 273
click at [311, 395] on input "Non-exempt" at bounding box center [314, 395] width 7 height 7
radio input "true"
click at [766, 27] on button "Next" at bounding box center [757, 28] width 46 height 19
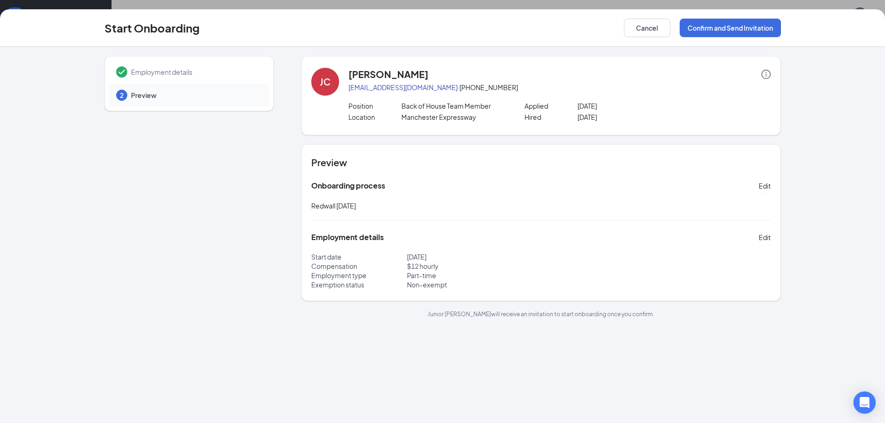
scroll to position [0, 0]
click at [731, 26] on button "Confirm and Send Invitation" at bounding box center [729, 28] width 101 height 19
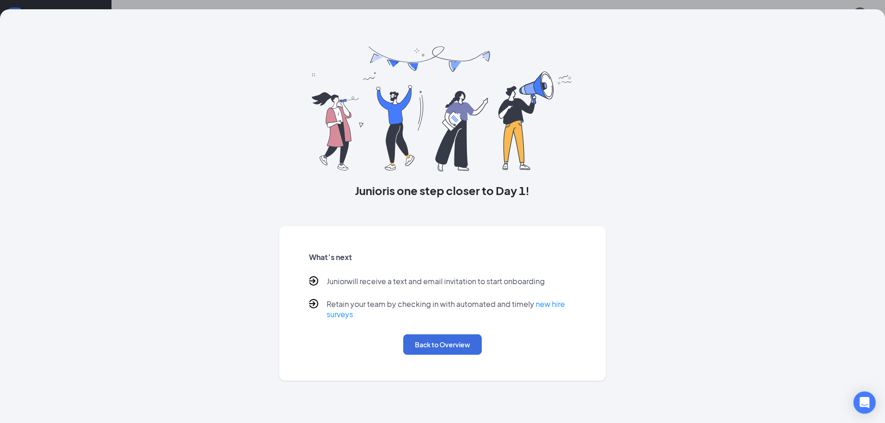
scroll to position [42, 0]
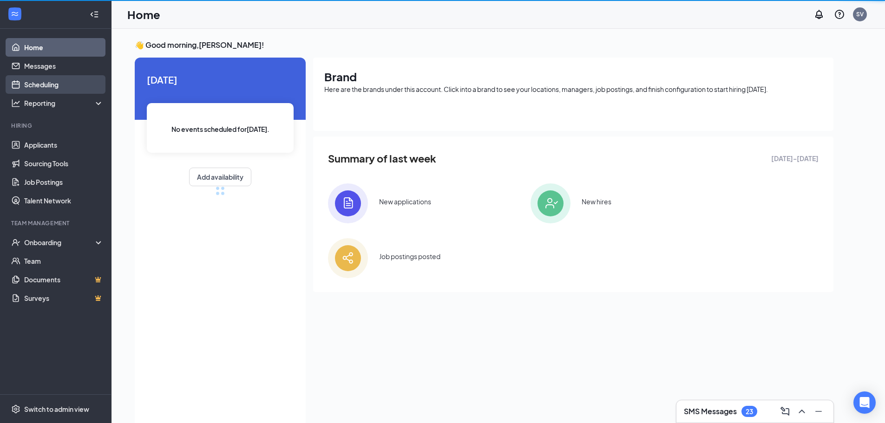
click at [61, 89] on link "Scheduling" at bounding box center [63, 84] width 79 height 19
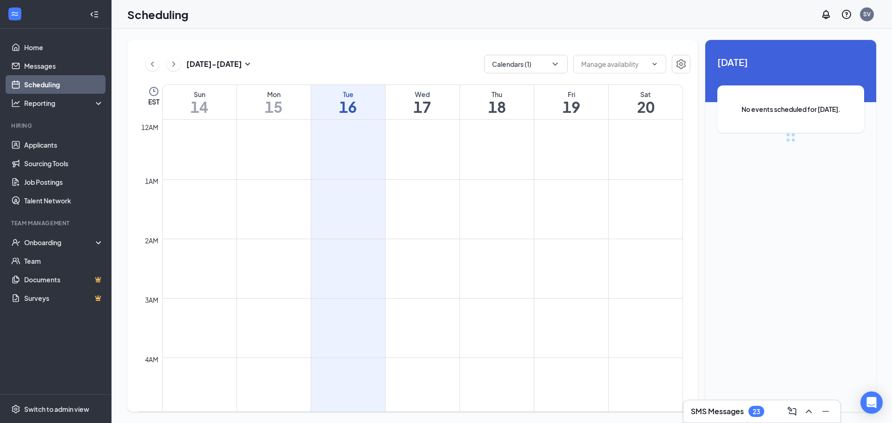
scroll to position [456, 0]
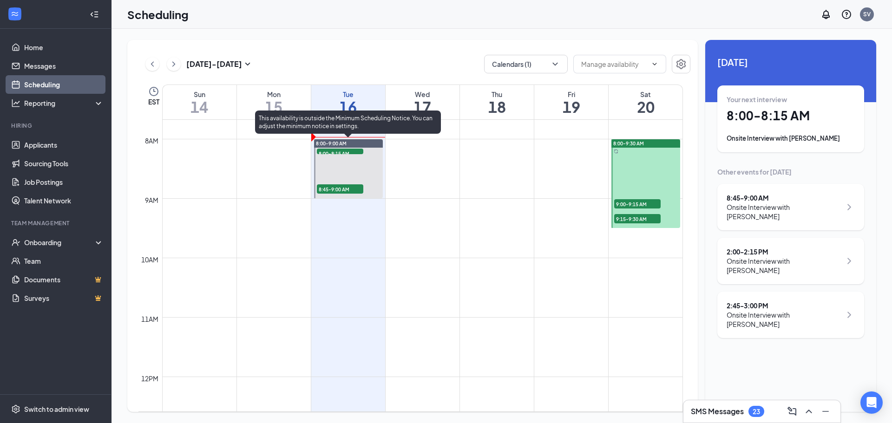
click at [352, 154] on div "8:00-8:15 AM 1" at bounding box center [340, 151] width 48 height 7
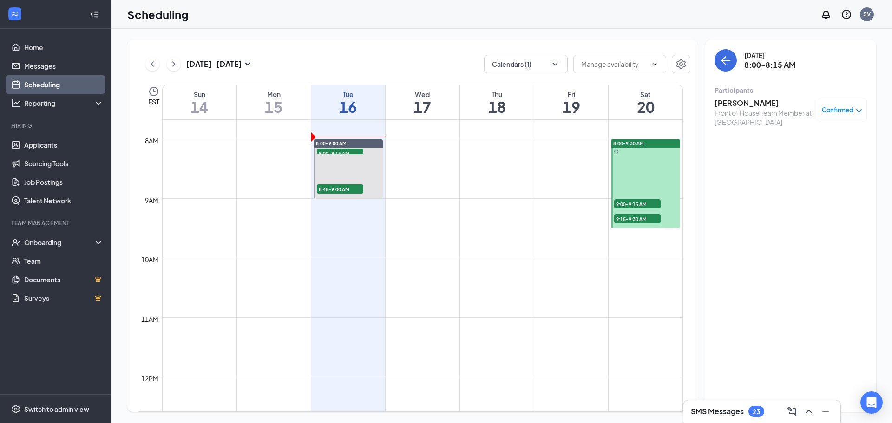
click at [733, 100] on h3 "Ana Chirinos" at bounding box center [763, 103] width 98 height 10
